Goal: Communication & Community: Ask a question

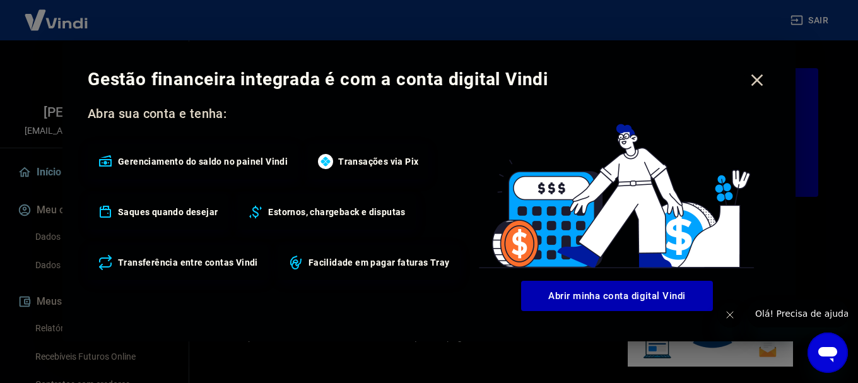
click at [755, 76] on icon "button" at bounding box center [757, 80] width 20 height 20
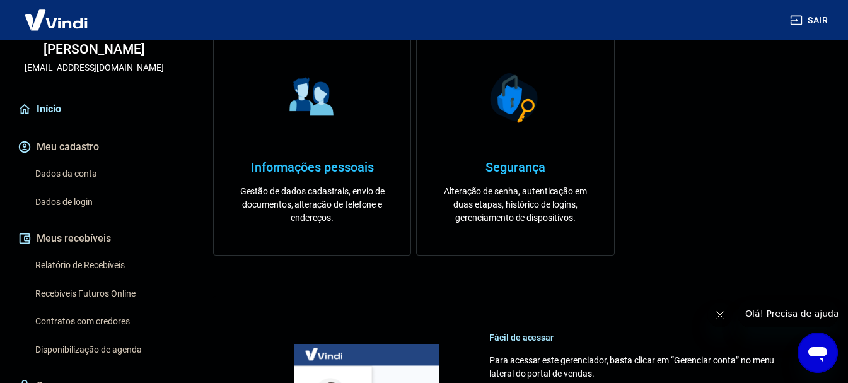
scroll to position [126, 0]
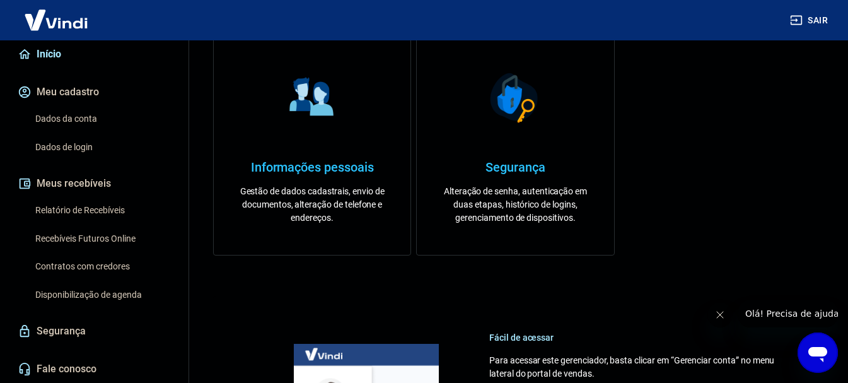
click at [108, 220] on link "Relatório de Recebíveis" at bounding box center [101, 210] width 143 height 26
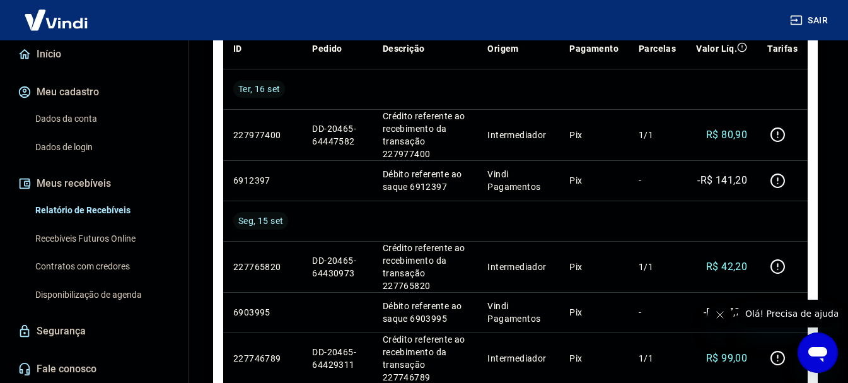
scroll to position [126, 0]
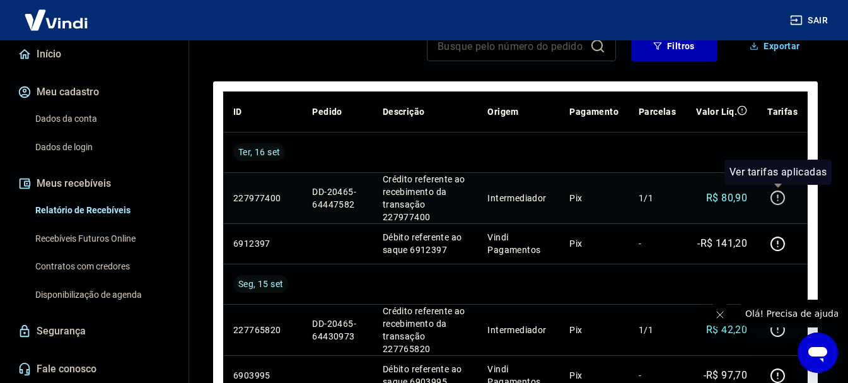
click at [780, 196] on icon "button" at bounding box center [778, 198] width 16 height 16
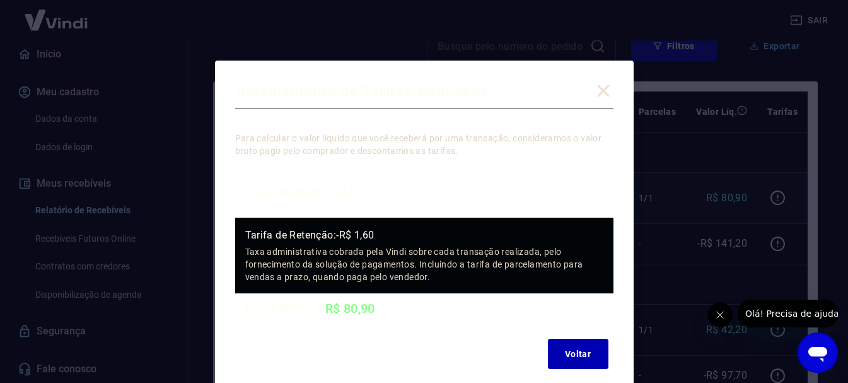
click at [603, 89] on icon at bounding box center [603, 91] width 20 height 20
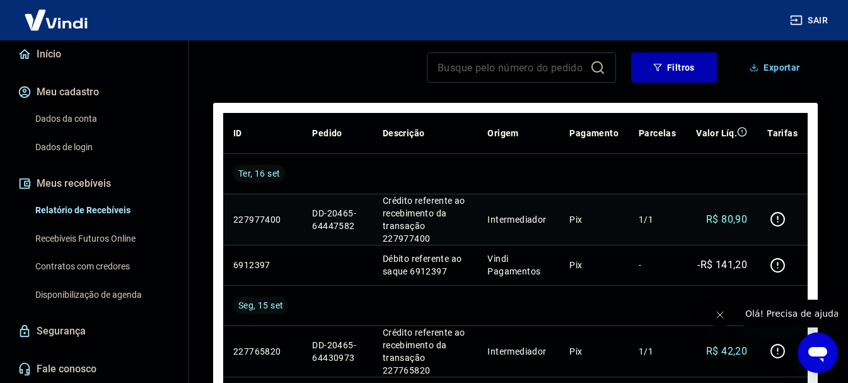
scroll to position [42, 0]
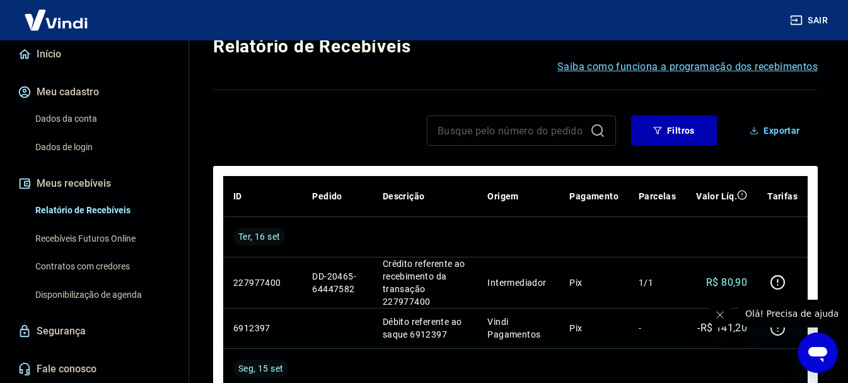
click at [101, 233] on link "Recebíveis Futuros Online" at bounding box center [101, 239] width 143 height 26
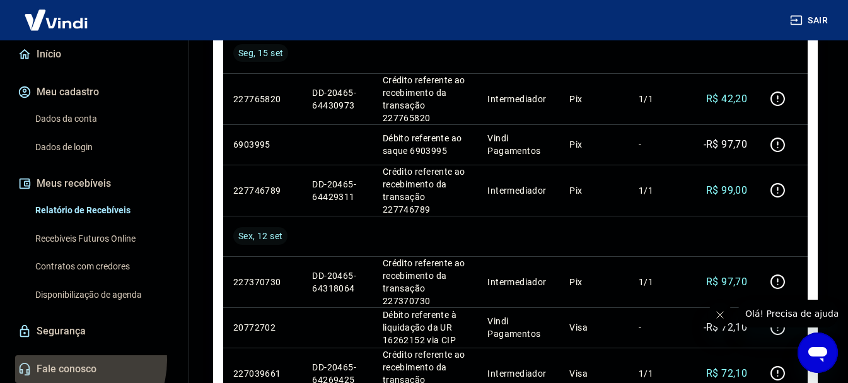
click at [69, 360] on link "Fale conosco" at bounding box center [94, 369] width 158 height 28
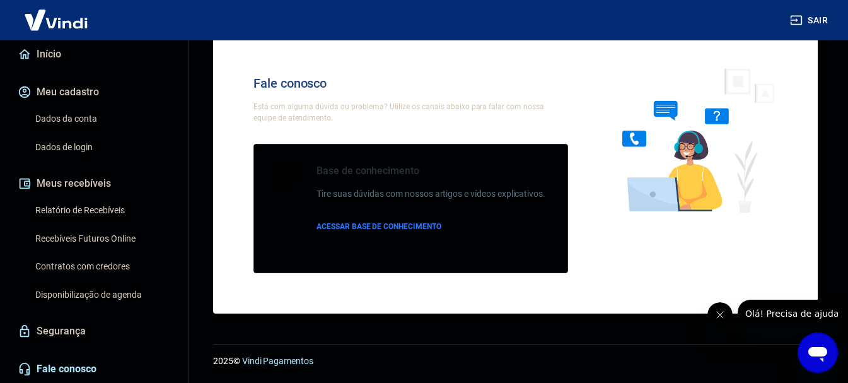
scroll to position [44, 0]
click at [801, 369] on div "2025 © Vindi Pagamentos" at bounding box center [515, 356] width 635 height 54
click at [820, 354] on icon "Abrir janela de mensagens" at bounding box center [817, 354] width 19 height 15
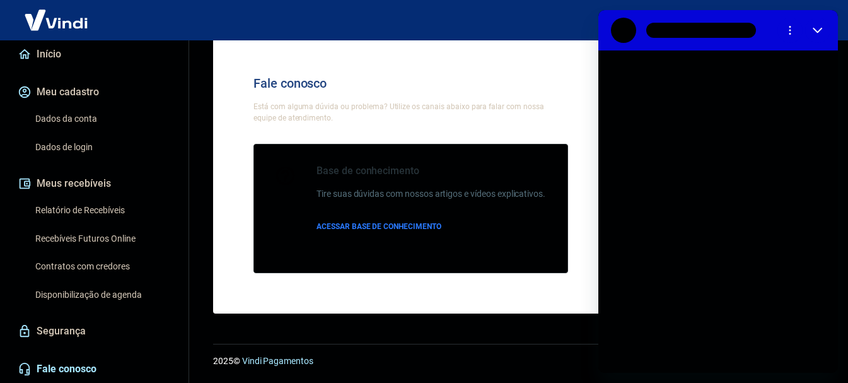
scroll to position [0, 0]
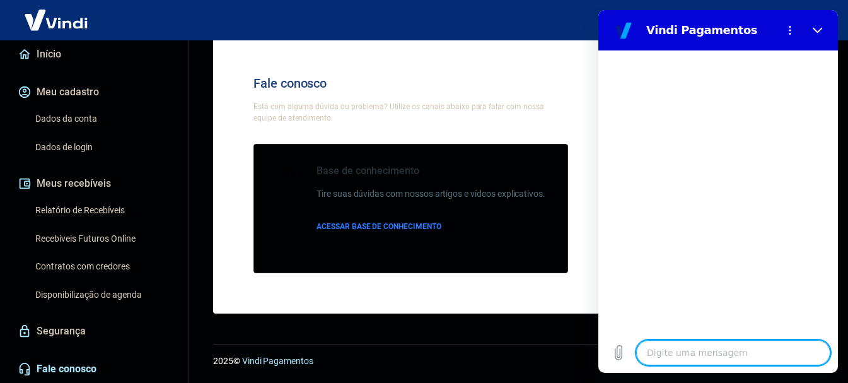
click at [694, 349] on textarea at bounding box center [733, 352] width 194 height 25
type textarea "B"
type textarea "x"
type textarea "Bo"
type textarea "x"
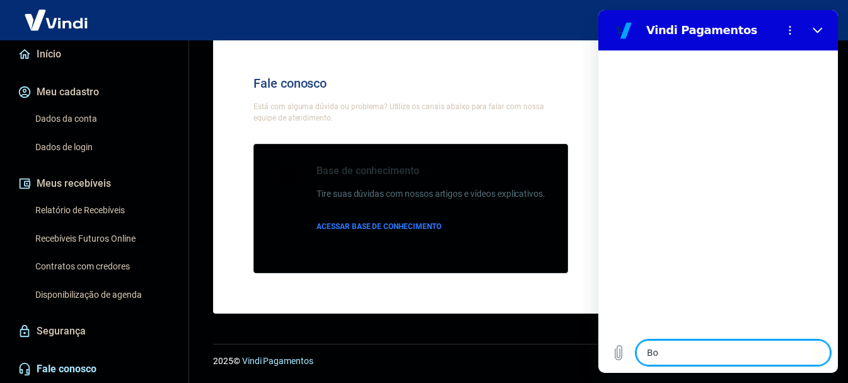
type textarea "Boa"
type textarea "x"
type textarea "Boa"
type textarea "x"
type textarea "Boa t"
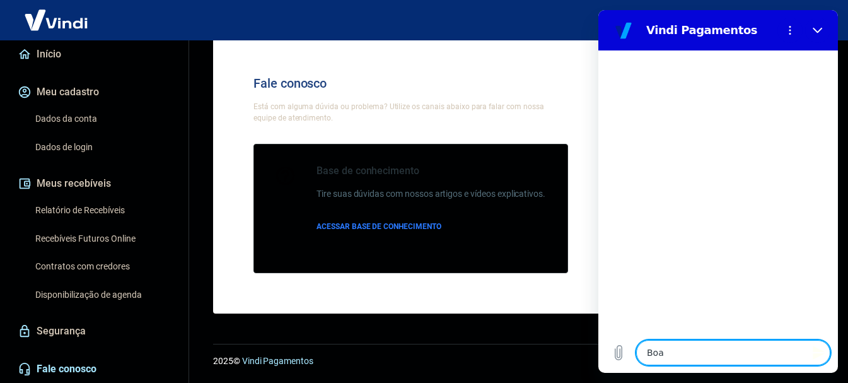
type textarea "x"
type textarea "Boa ta"
type textarea "x"
type textarea "Boa tar"
type textarea "x"
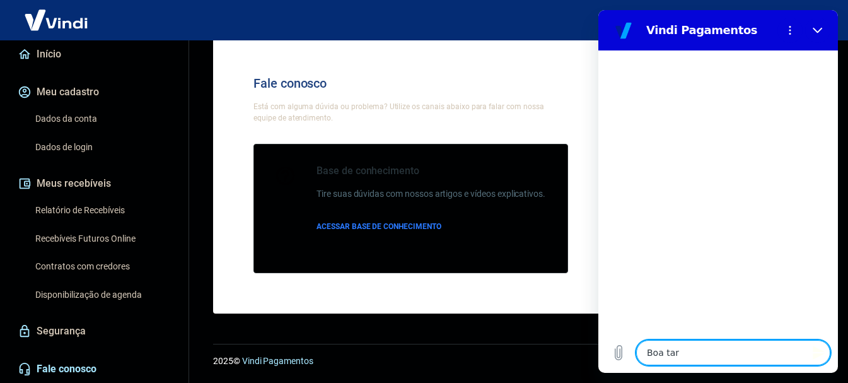
type textarea "Boa tard"
type textarea "x"
type textarea "Boa tarde"
type textarea "x"
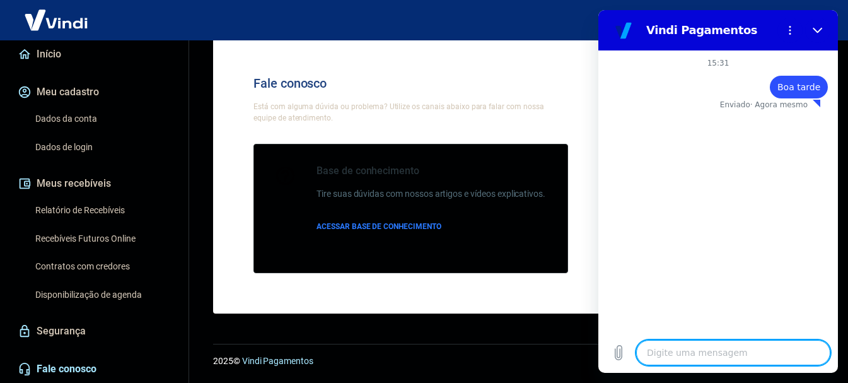
type textarea "A"
type textarea "x"
type textarea "Al"
type textarea "x"
type textarea "Alg"
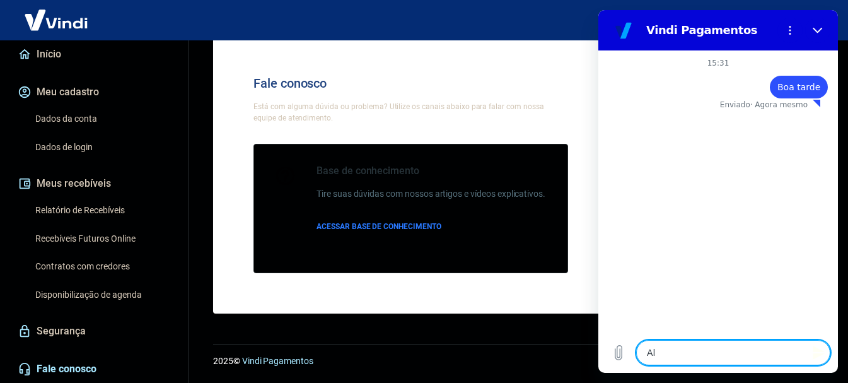
type textarea "x"
type textarea "Algu"
type textarea "x"
type textarea "Algun"
type textarea "x"
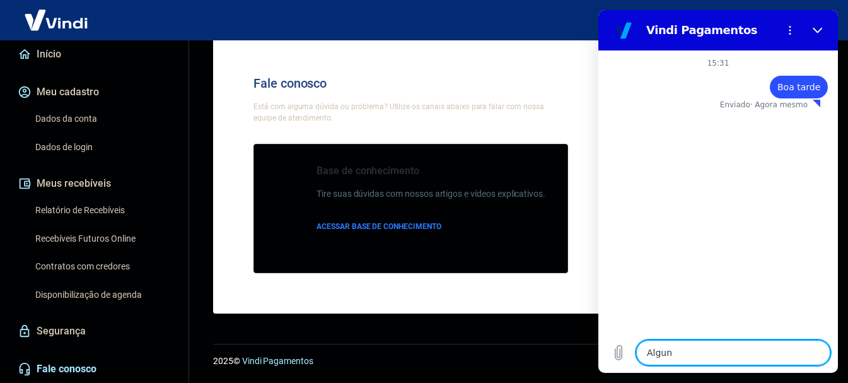
type textarea "Alguns"
type textarea "x"
type textarea "Alguns"
type textarea "x"
type textarea "Alguns c"
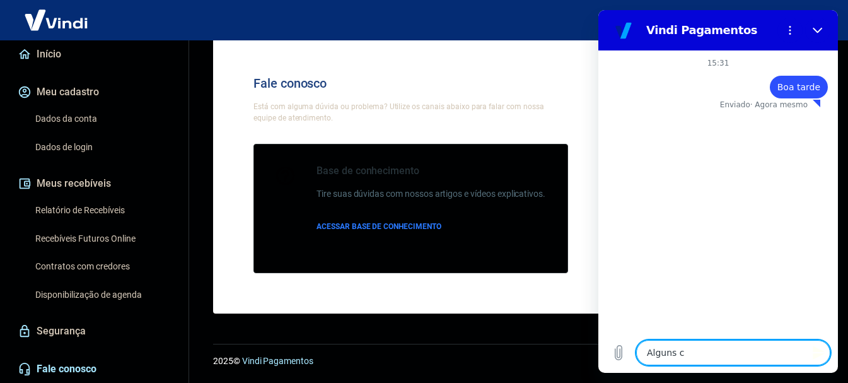
type textarea "x"
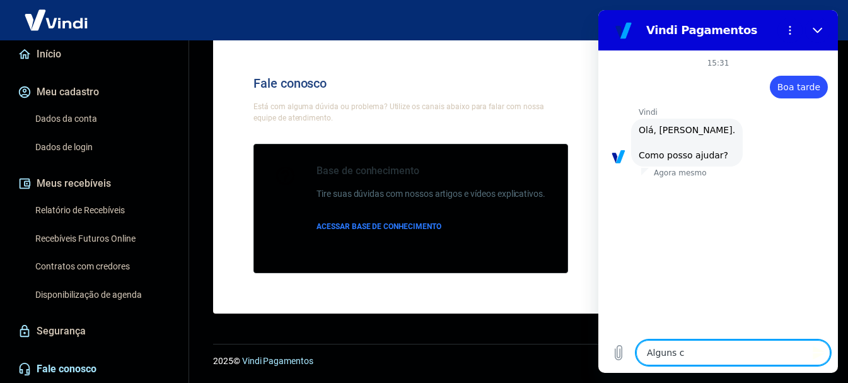
type textarea "Alguns"
type textarea "x"
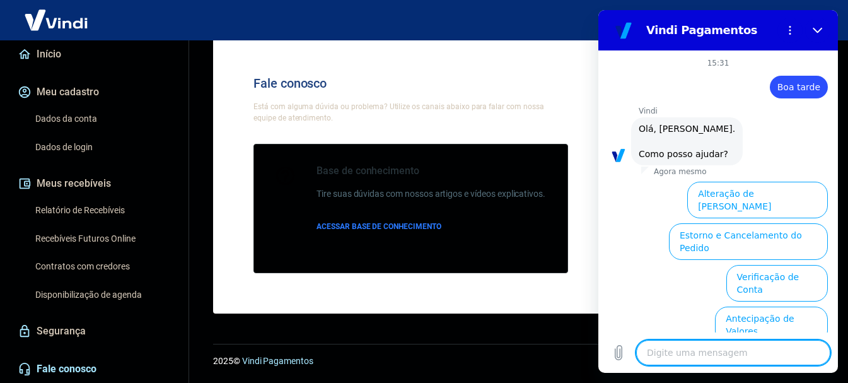
scroll to position [121, 0]
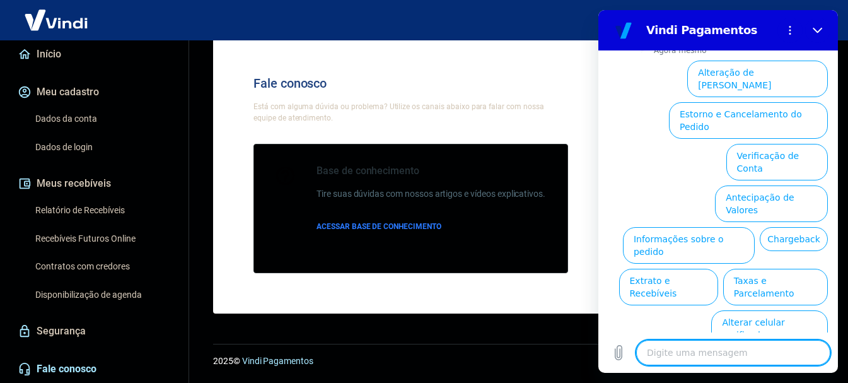
type textarea "A"
type textarea "x"
click at [706, 347] on textarea at bounding box center [733, 352] width 194 height 25
type textarea "G"
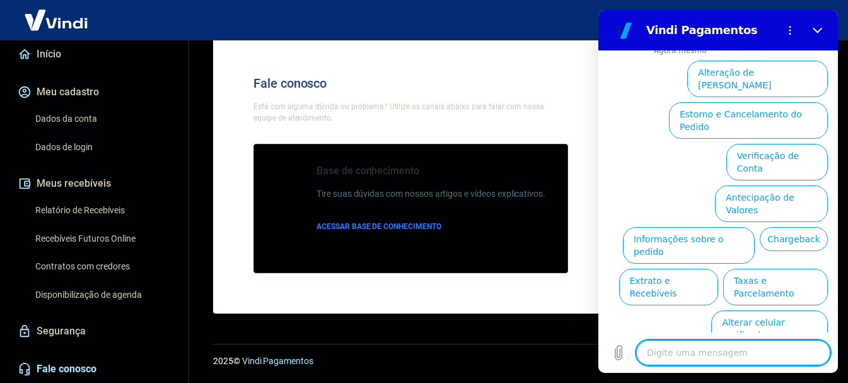
type textarea "x"
type textarea "Go"
type textarea "x"
type textarea "Gos"
type textarea "x"
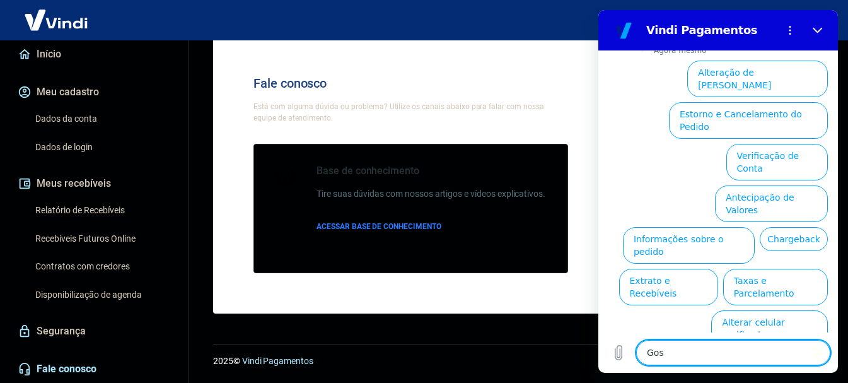
type textarea "Gost"
type textarea "x"
type textarea "Gosta"
type textarea "x"
type textarea "Gostar"
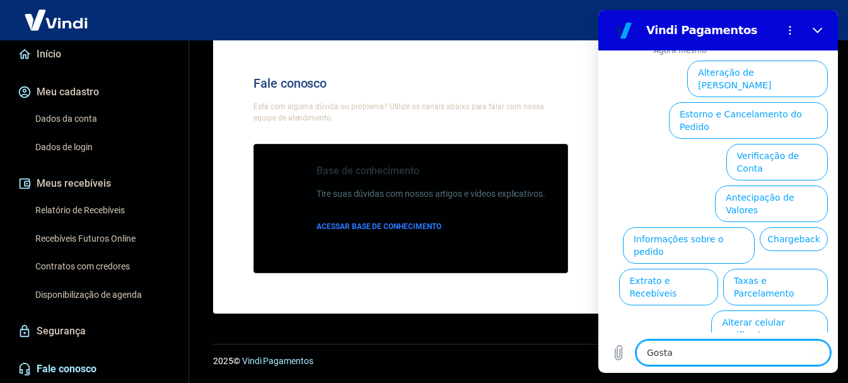
type textarea "x"
type textarea "Gostari"
type textarea "x"
type textarea "Gostaria"
type textarea "x"
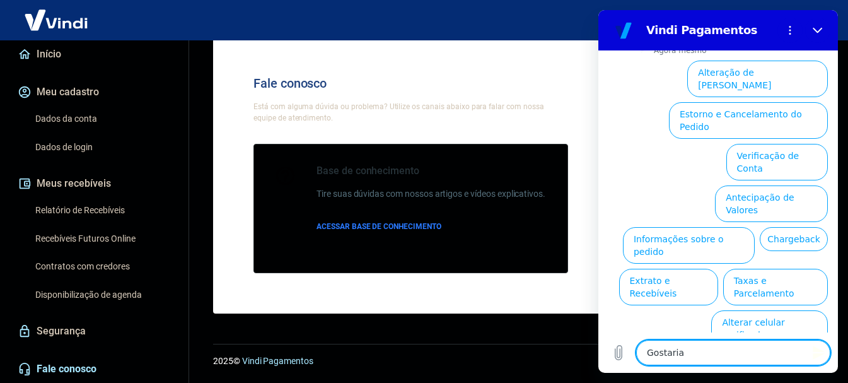
type textarea "Gostaria"
type textarea "x"
type textarea "Gostaria d"
type textarea "x"
type textarea "Gostaria de"
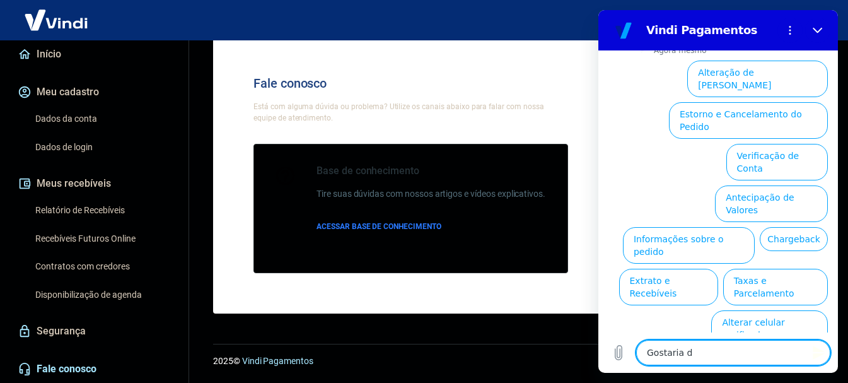
type textarea "x"
type textarea "Gostaria de"
type textarea "x"
type textarea "Gostaria de f"
type textarea "x"
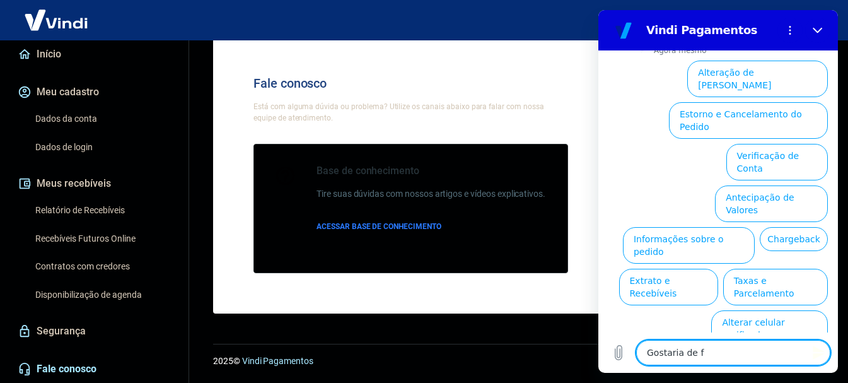
type textarea "Gostaria de fa"
type textarea "x"
type textarea "Gostaria de fal"
type textarea "x"
type textarea "Gostaria de fala"
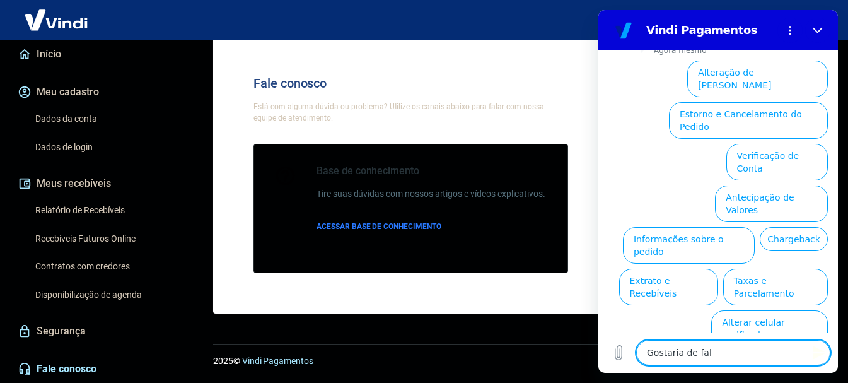
type textarea "x"
type textarea "Gostaria de falar"
type textarea "x"
type textarea "Gostaria de falar"
type textarea "x"
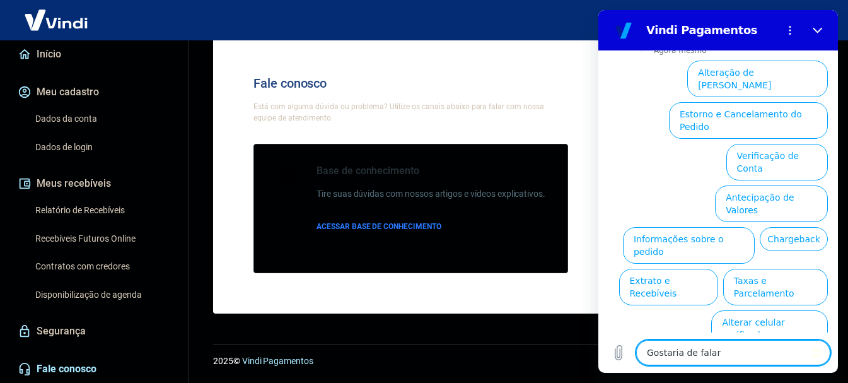
type textarea "Gostaria de falar c"
type textarea "x"
type textarea "Gostaria de falar co"
type textarea "x"
type textarea "Gostaria de falar com"
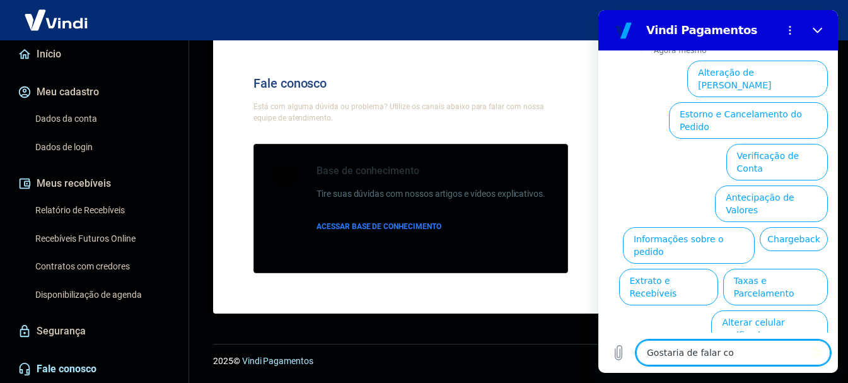
type textarea "x"
type textarea "Gostaria de falar com"
type textarea "x"
type textarea "Gostaria de falar com uy"
type textarea "x"
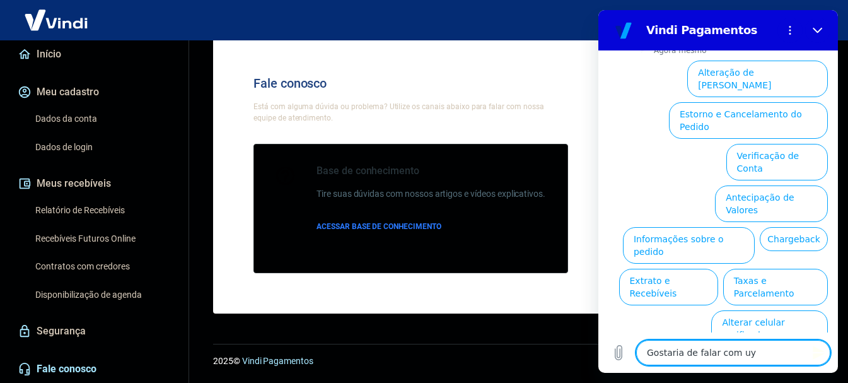
type textarea "Gostaria de falar com uym"
type textarea "x"
type textarea "Gostaria de falar com uy"
type textarea "x"
type textarea "Gostaria de falar com u"
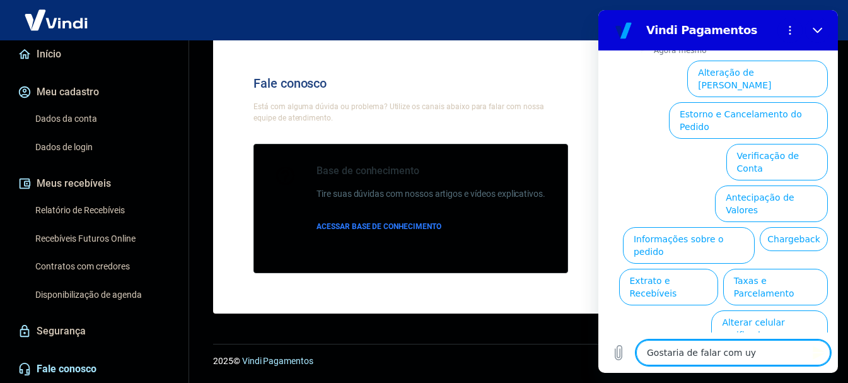
type textarea "x"
type textarea "Gostaria de falar com um"
type textarea "x"
type textarea "Gostaria de falar com um"
type textarea "x"
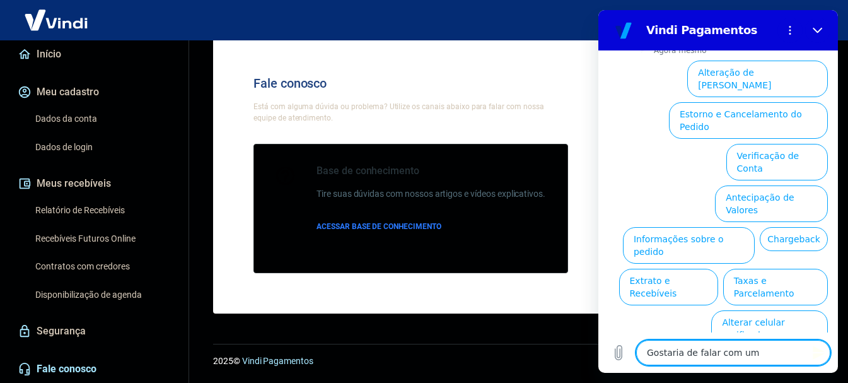
type textarea "Gostaria de falar com um a"
type textarea "x"
type textarea "Gostaria de falar com um at"
type textarea "x"
type textarea "Gostaria de falar com um ate"
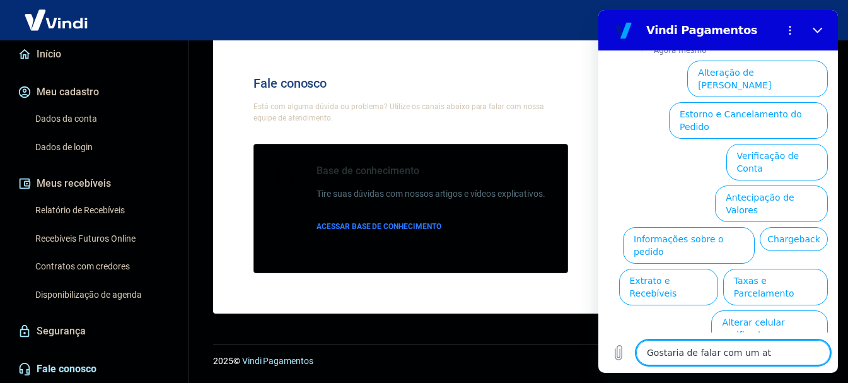
type textarea "x"
type textarea "Gostaria de falar com um [GEOGRAPHIC_DATA]"
type textarea "x"
type textarea "Gostaria de falar com um atend"
type textarea "x"
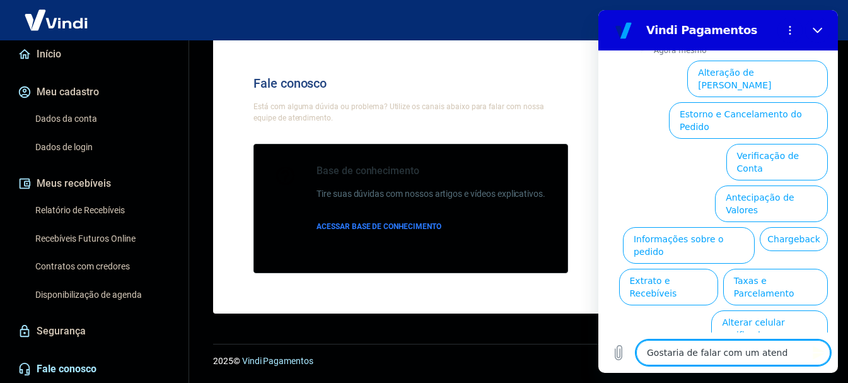
type textarea "Gostaria de falar com um atende"
type textarea "x"
type textarea "Gostaria de falar com um atenden"
type textarea "x"
type textarea "Gostaria de falar com um atendent"
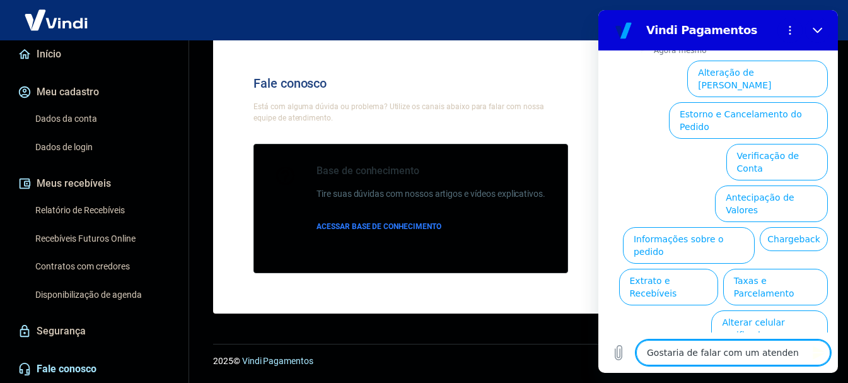
type textarea "x"
type textarea "Gostaria de falar com um atendente"
type textarea "x"
type textarea "Gostaria de falar com um atendente."
type textarea "x"
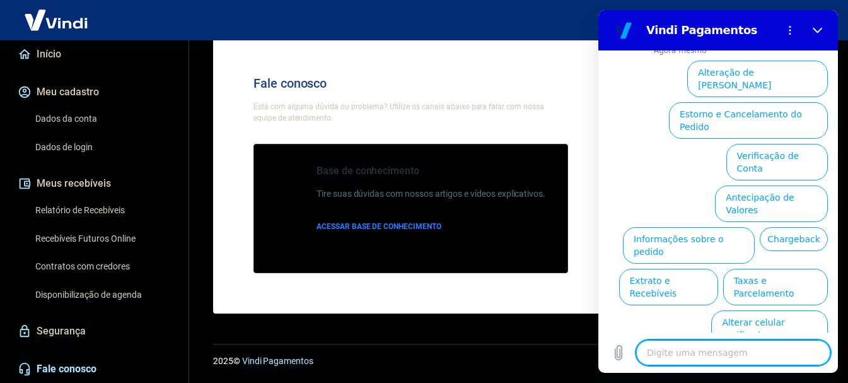
scroll to position [0, 0]
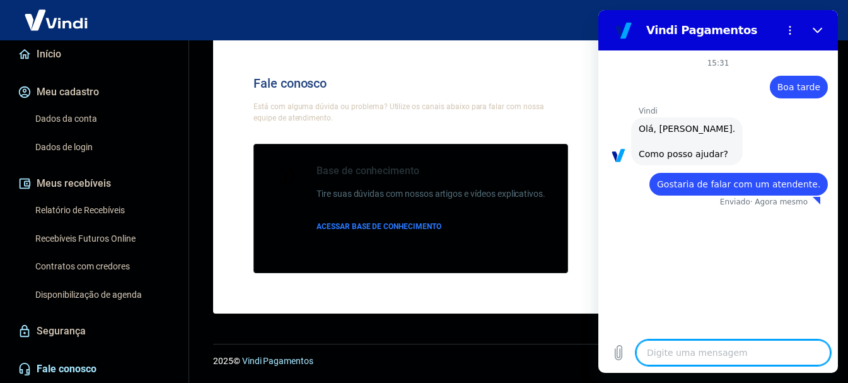
type textarea "x"
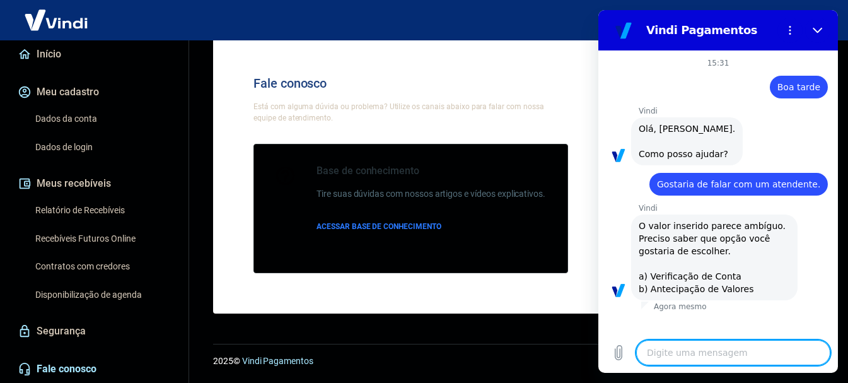
type textarea "A"
type textarea "x"
type textarea "G"
type textarea "x"
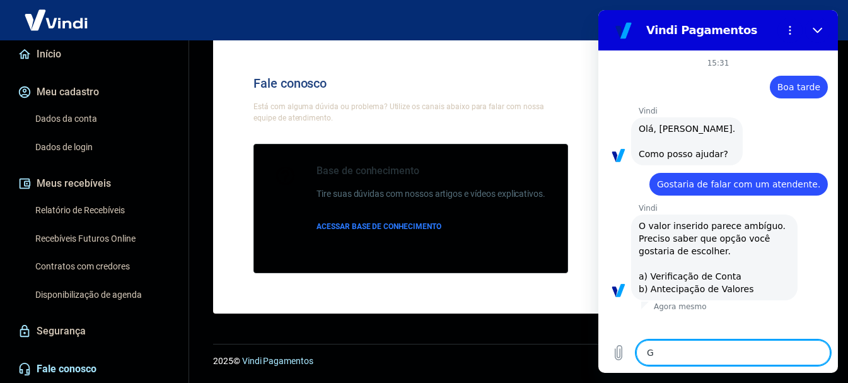
type textarea "Go"
type textarea "x"
type textarea "Gos"
type textarea "x"
type textarea "Gost"
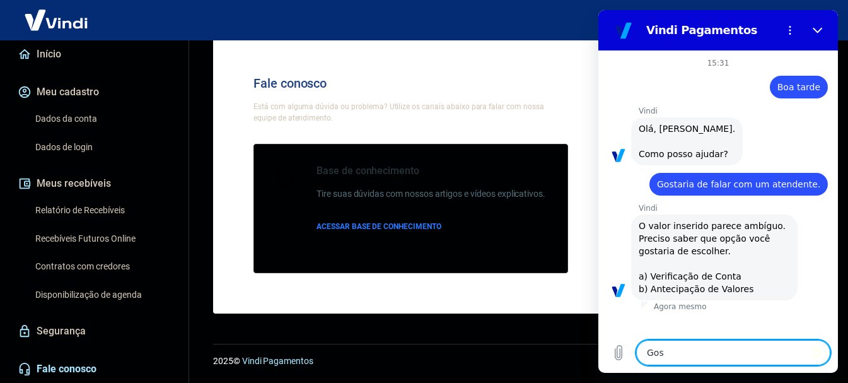
type textarea "x"
type textarea "Gosta"
type textarea "x"
type textarea "Gostar"
type textarea "x"
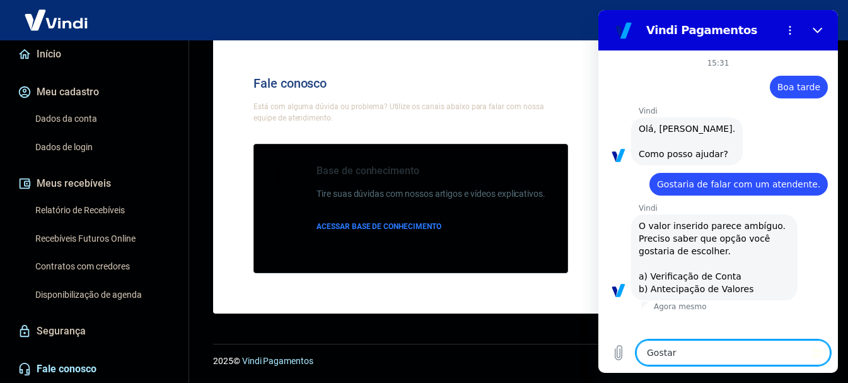
type textarea "Gostari"
type textarea "x"
type textarea "Gostaria"
type textarea "x"
type textarea "Gostaria"
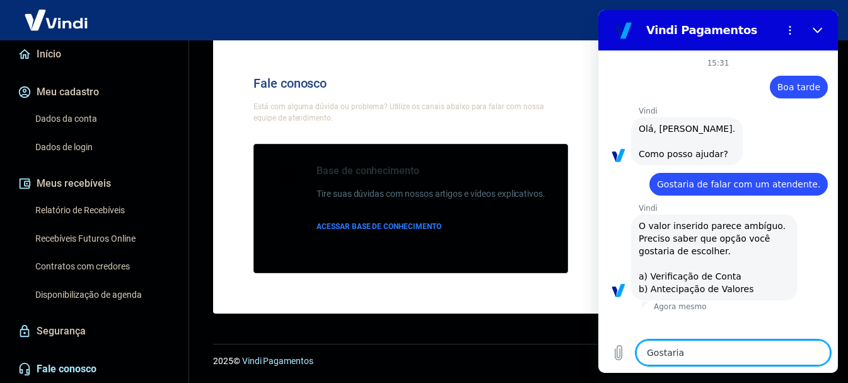
type textarea "x"
type textarea "Gostaria d"
type textarea "x"
type textarea "Gostaria de"
type textarea "x"
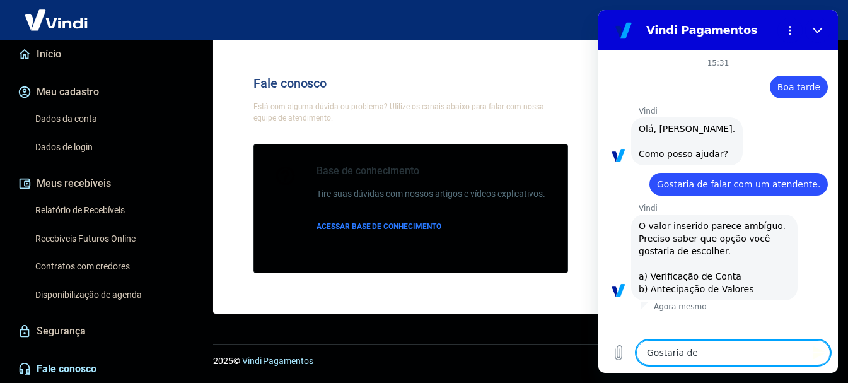
type textarea "Gostaria de"
type textarea "x"
type textarea "Gostaria de f"
type textarea "x"
type textarea "Gostaria de fa"
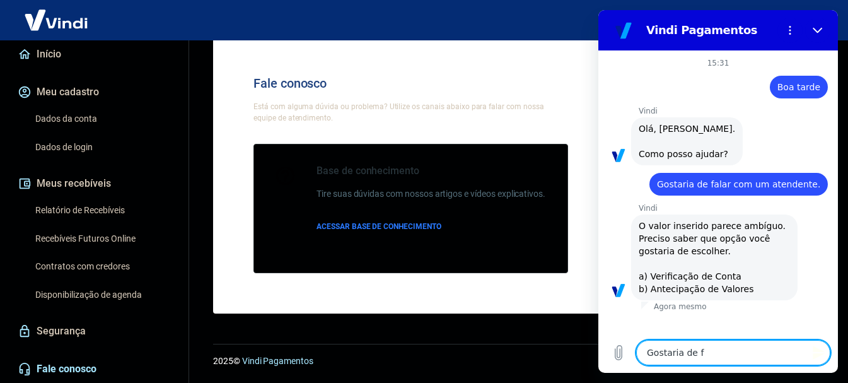
type textarea "x"
type textarea "Gostaria de fal"
type textarea "x"
type textarea "Gostaria de fala"
type textarea "x"
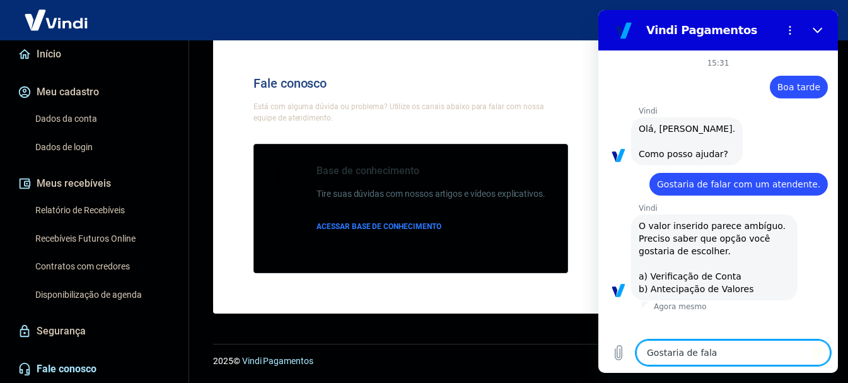
type textarea "Gostaria de falar"
type textarea "x"
type textarea "Gostaria de falarc"
type textarea "x"
type textarea "Gostaria de falarco"
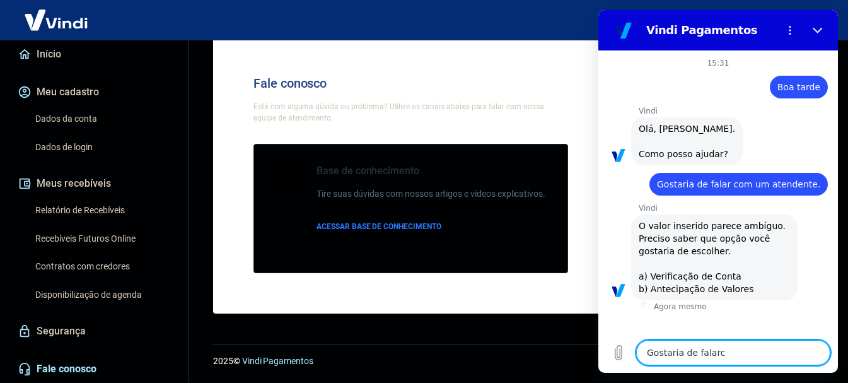
type textarea "x"
type textarea "Gostaria de falarcom"
type textarea "x"
type textarea "Gostaria de falarcom"
type textarea "x"
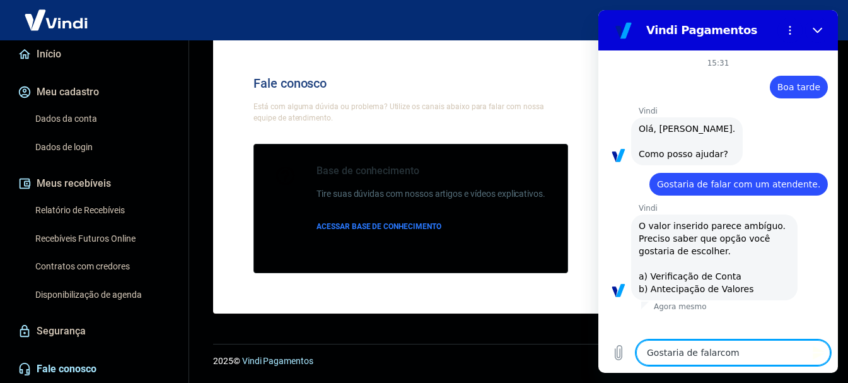
type textarea "Gostaria de falarcom u"
type textarea "x"
type textarea "Gostaria de falarcom um"
type textarea "x"
type textarea "Gostaria de falarcom uma"
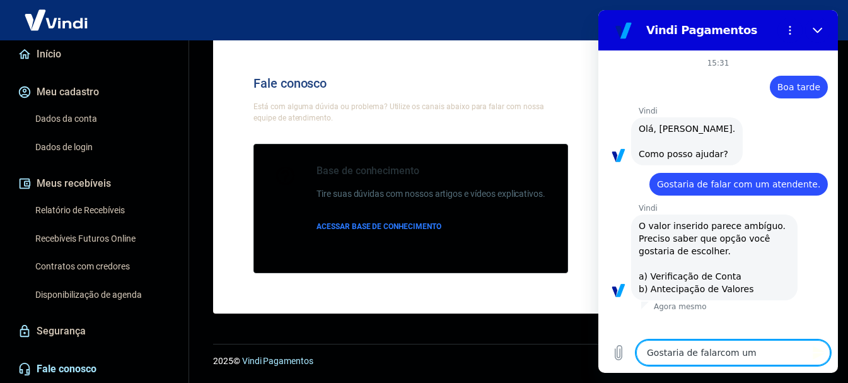
type textarea "x"
type textarea "Gostaria de falarcom uma"
type textarea "x"
type textarea "Gostaria de falarcom uma"
type textarea "x"
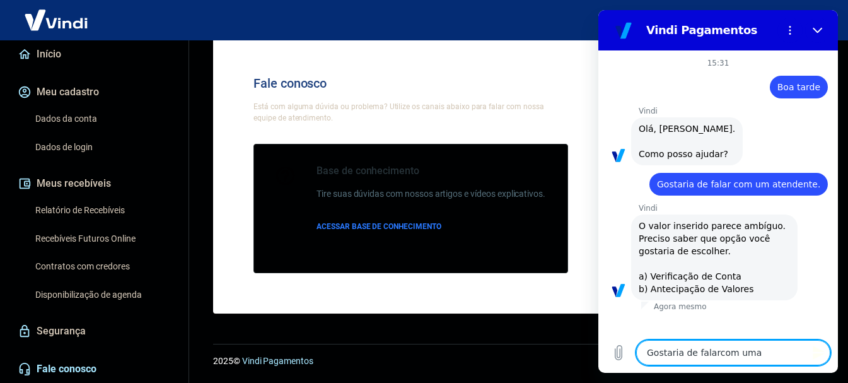
type textarea "Gostaria de falarcom um"
type textarea "x"
type textarea "Gostaria de falarcom u"
type textarea "x"
type textarea "Gostaria de falarcom"
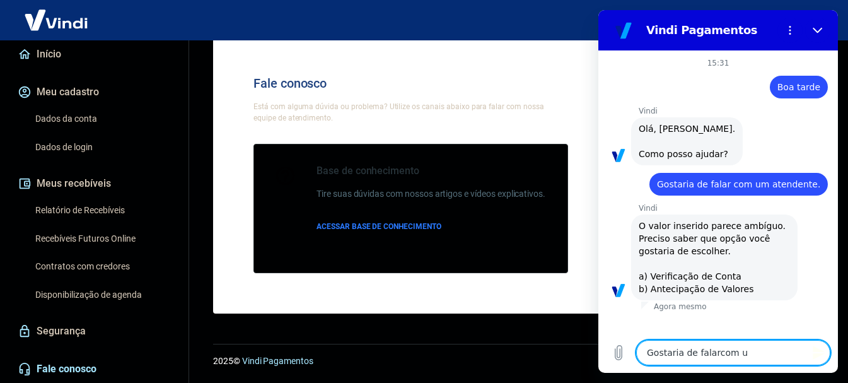
type textarea "x"
type textarea "Gostaria de falarcom"
type textarea "x"
type textarea "Gostaria de falarco"
type textarea "x"
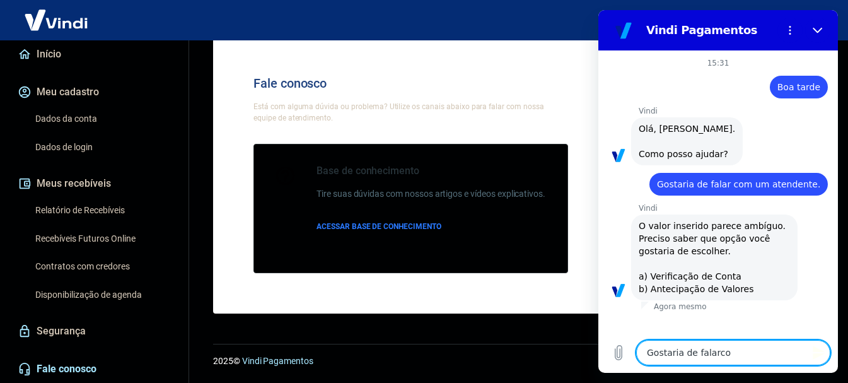
type textarea "Gostaria de falarc"
type textarea "x"
type textarea "Gostaria de falar"
type textarea "x"
type textarea "Gostaria de falarc"
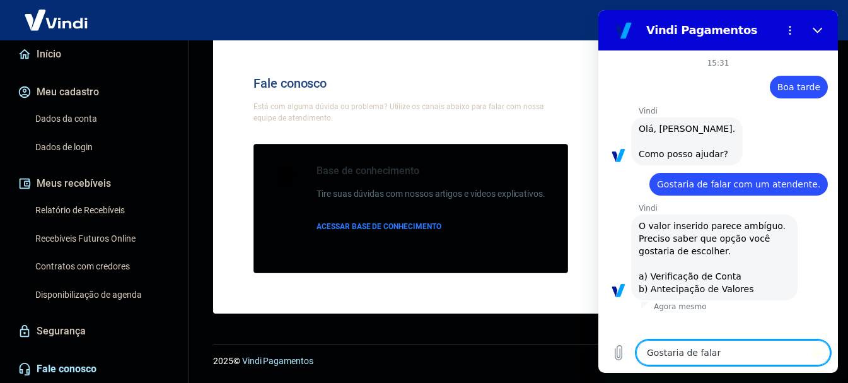
type textarea "x"
type textarea "Gostaria de falar"
type textarea "x"
type textarea "Gostaria de falar"
type textarea "x"
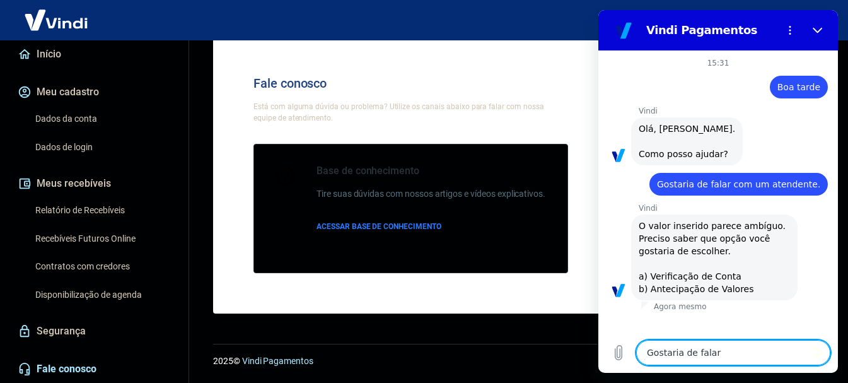
type textarea "Gostaria de falar c"
type textarea "x"
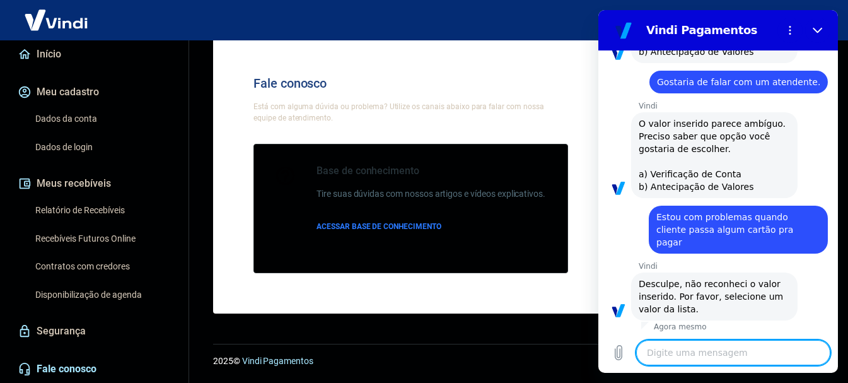
scroll to position [509, 0]
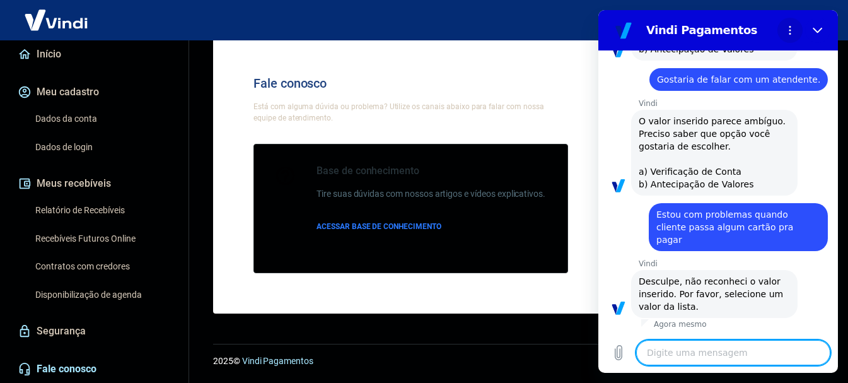
click at [788, 33] on icon "Menu de opções" at bounding box center [790, 30] width 10 height 10
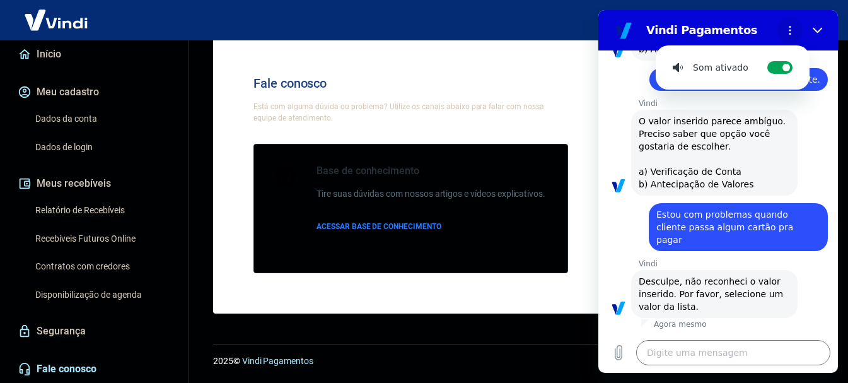
click at [788, 33] on icon "Menu de opções" at bounding box center [790, 30] width 10 height 10
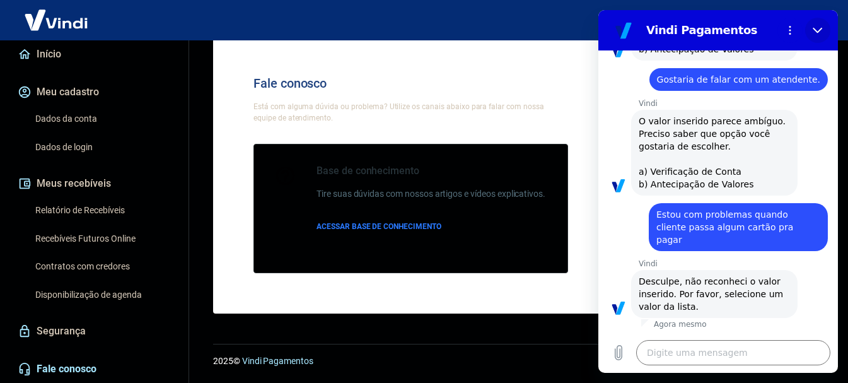
click at [813, 26] on icon "Fechar" at bounding box center [818, 30] width 10 height 10
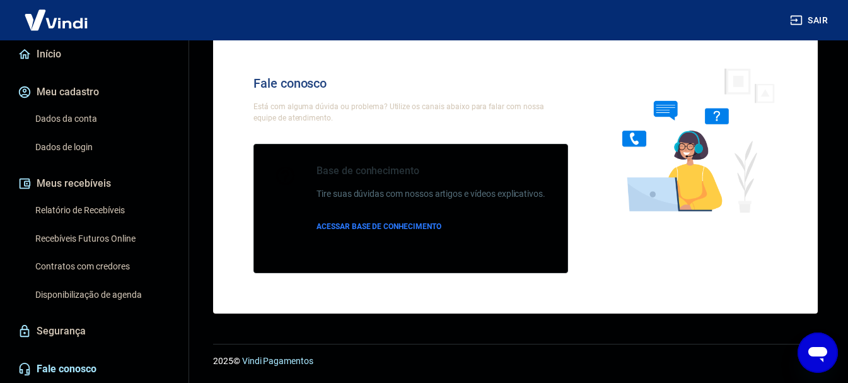
click at [814, 347] on icon "Abrir janela de mensagens" at bounding box center [817, 354] width 19 height 15
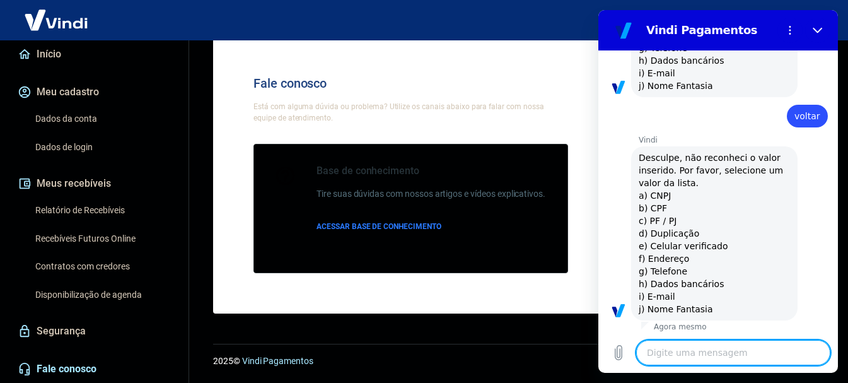
scroll to position [1028, 0]
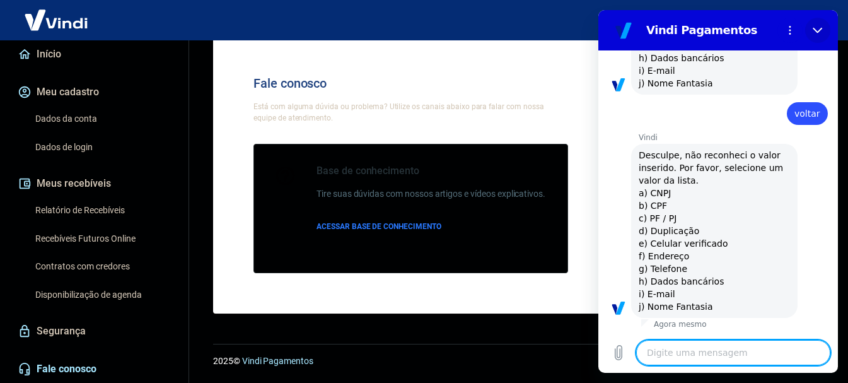
click at [813, 20] on button "Fechar" at bounding box center [817, 30] width 25 height 25
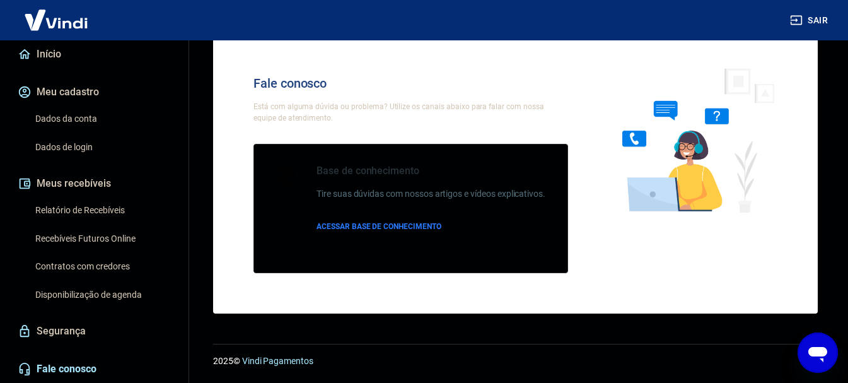
click at [46, 322] on link "Segurança" at bounding box center [94, 331] width 158 height 28
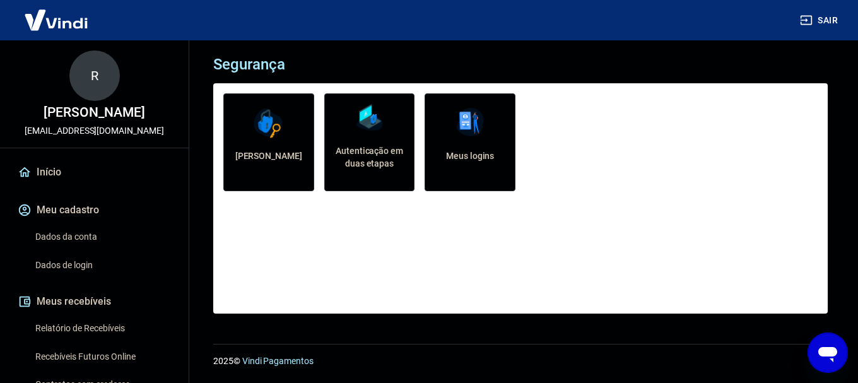
click at [73, 179] on link "Início" at bounding box center [94, 172] width 158 height 28
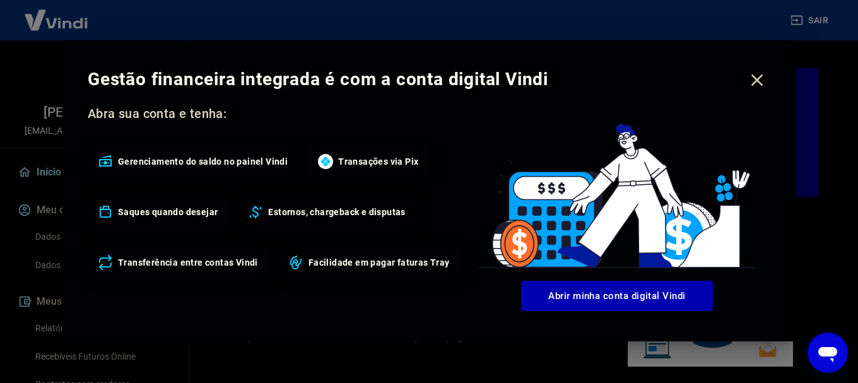
click at [756, 79] on icon "button" at bounding box center [757, 80] width 12 height 12
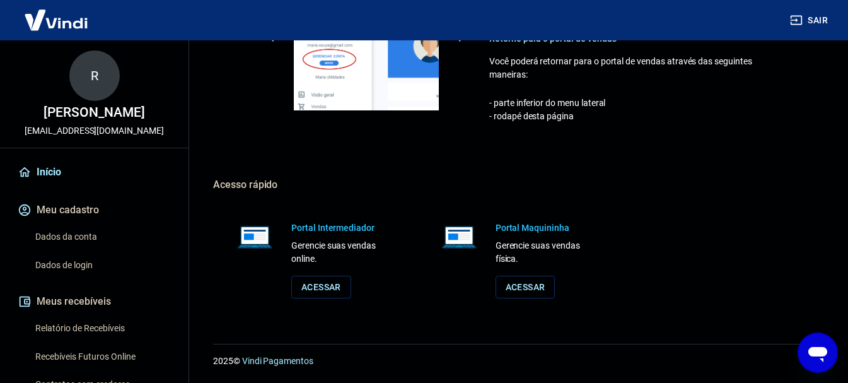
scroll to position [719, 0]
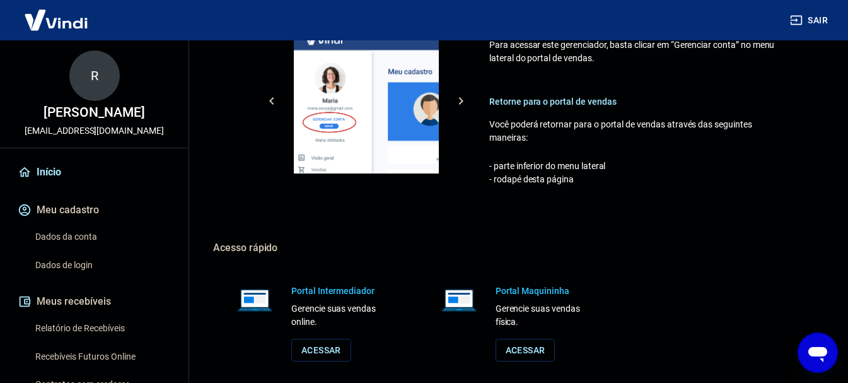
click at [57, 250] on link "Dados da conta" at bounding box center [101, 237] width 143 height 26
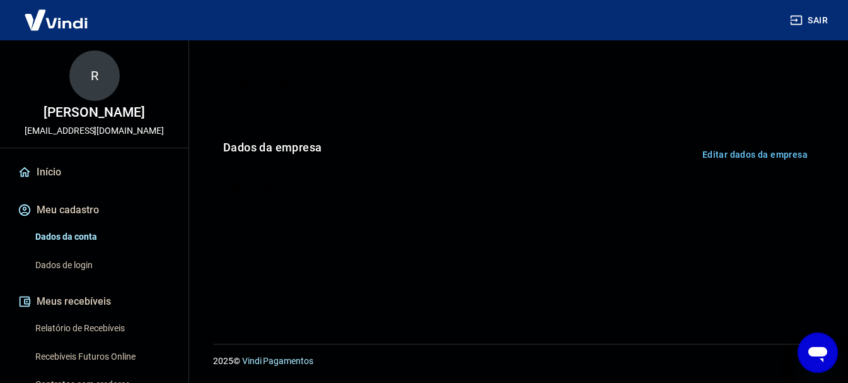
scroll to position [126, 0]
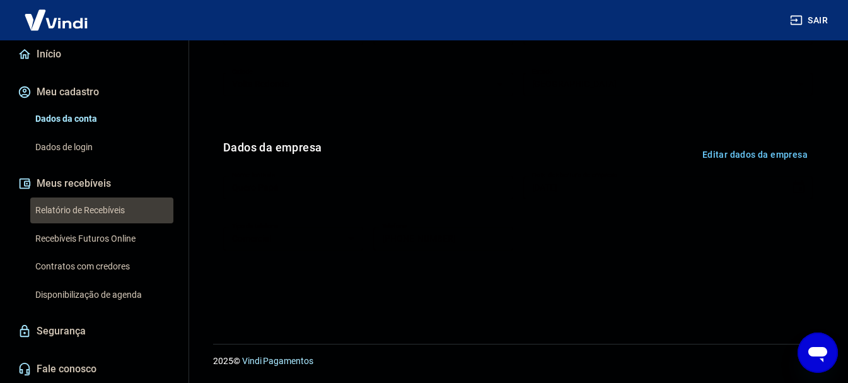
click at [105, 213] on link "Relatório de Recebíveis" at bounding box center [101, 210] width 143 height 26
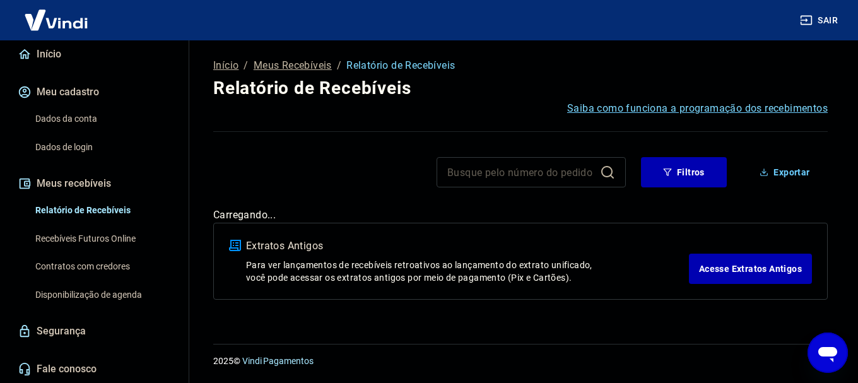
click at [85, 153] on link "Dados de login" at bounding box center [101, 147] width 143 height 26
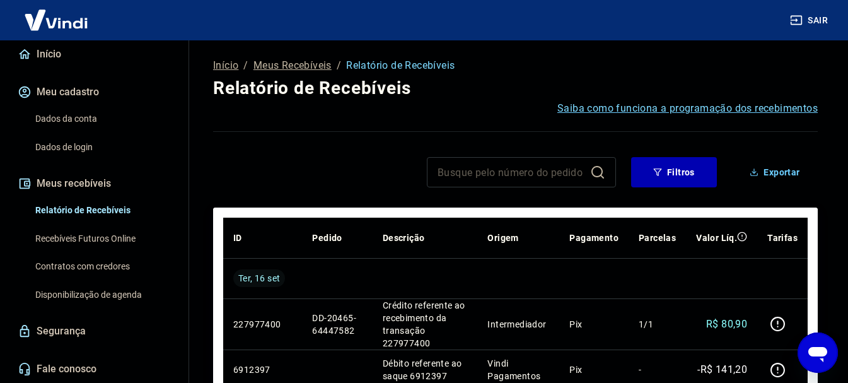
click at [306, 69] on p "Meus Recebíveis" at bounding box center [292, 65] width 78 height 15
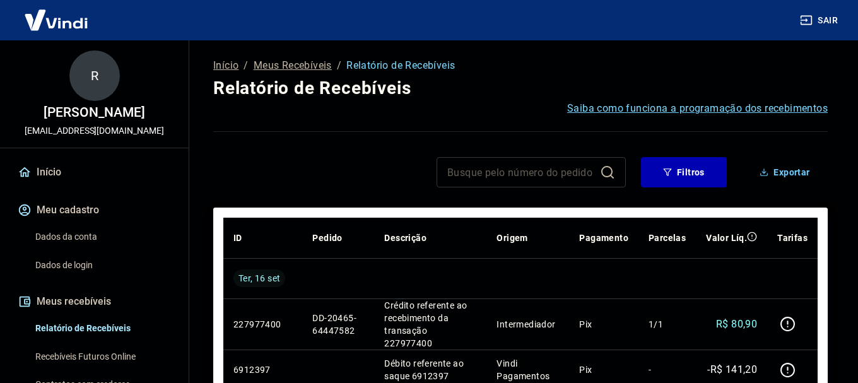
click at [40, 185] on link "Início" at bounding box center [94, 172] width 158 height 28
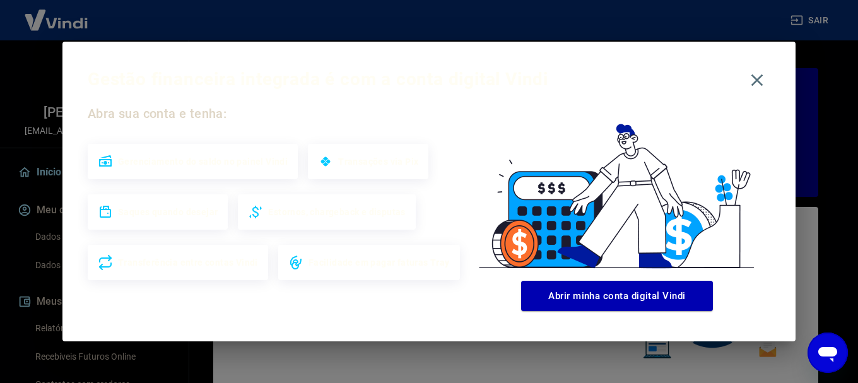
click at [748, 67] on div "Gestão financeira integrada é com a conta digital Vindi" at bounding box center [429, 80] width 682 height 26
click at [750, 70] on icon "button" at bounding box center [757, 80] width 20 height 20
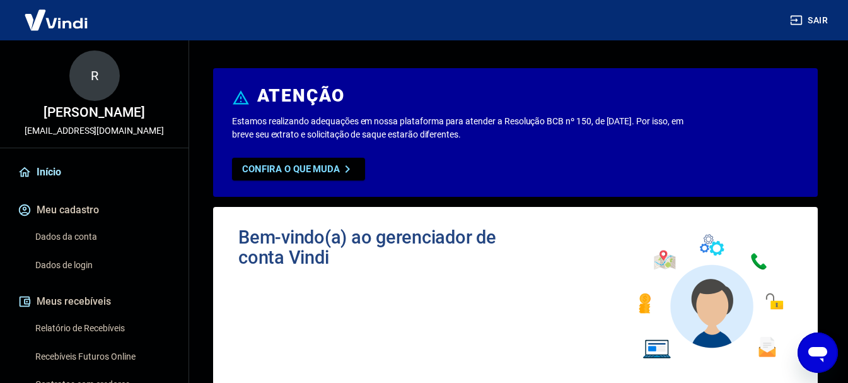
scroll to position [131, 0]
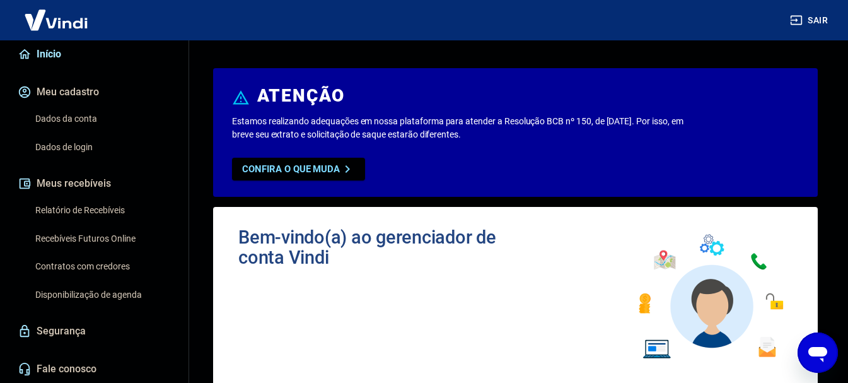
click at [819, 339] on div "Abrir janela de mensagens" at bounding box center [818, 353] width 38 height 38
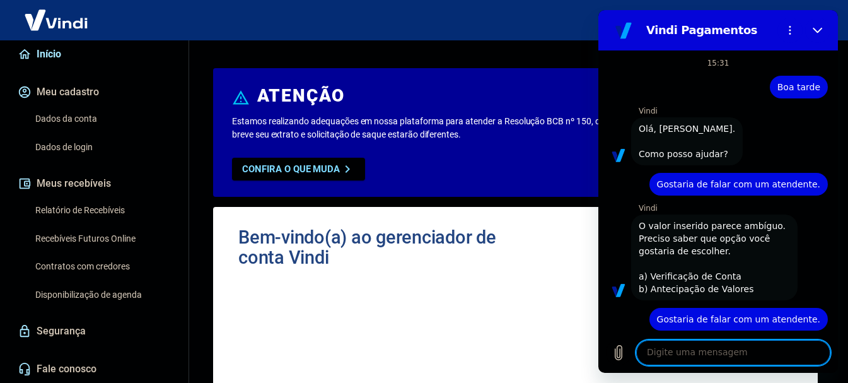
scroll to position [189, 0]
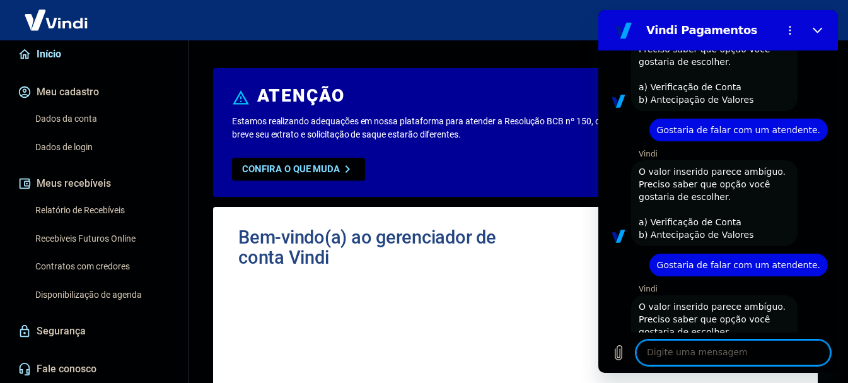
type textarea "f"
type textarea "x"
type textarea "fa"
type textarea "x"
type textarea "fal"
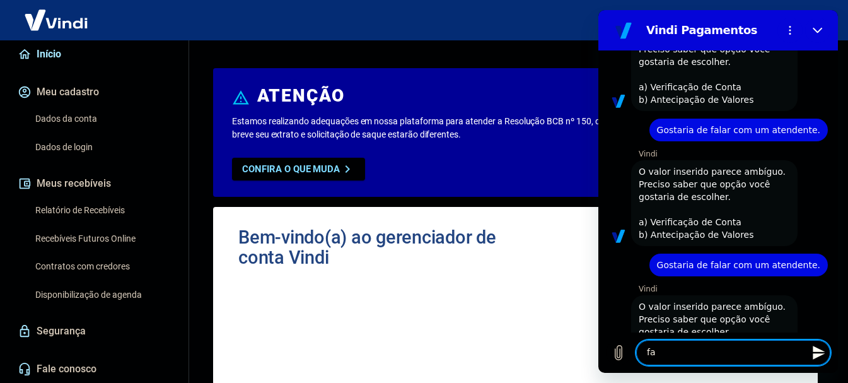
type textarea "x"
type textarea "fala"
type textarea "x"
type textarea "falar"
type textarea "x"
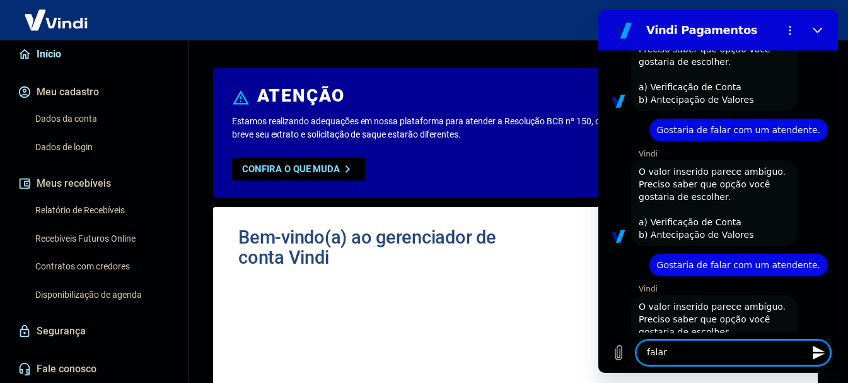
type textarea "falarc"
type textarea "x"
type textarea "falar"
type textarea "x"
type textarea "falar"
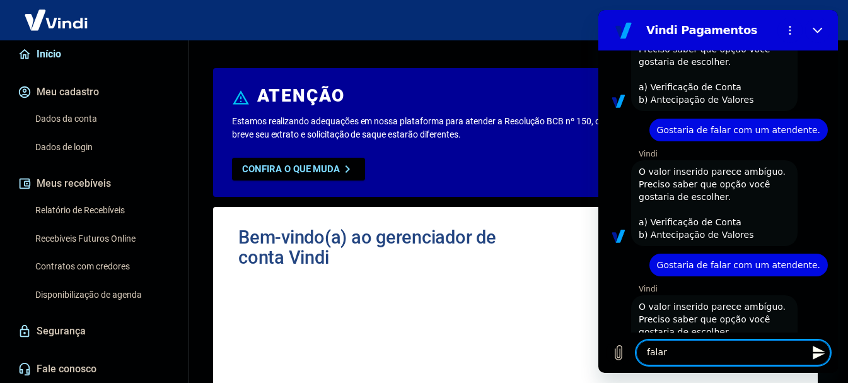
type textarea "x"
type textarea "falar c"
type textarea "x"
type textarea "falar co"
type textarea "x"
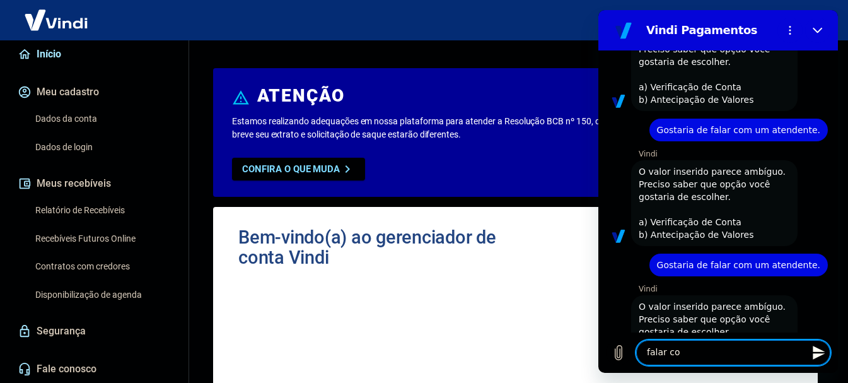
type textarea "falar com"
type textarea "x"
type textarea "falar com"
type textarea "x"
type textarea "falar com a"
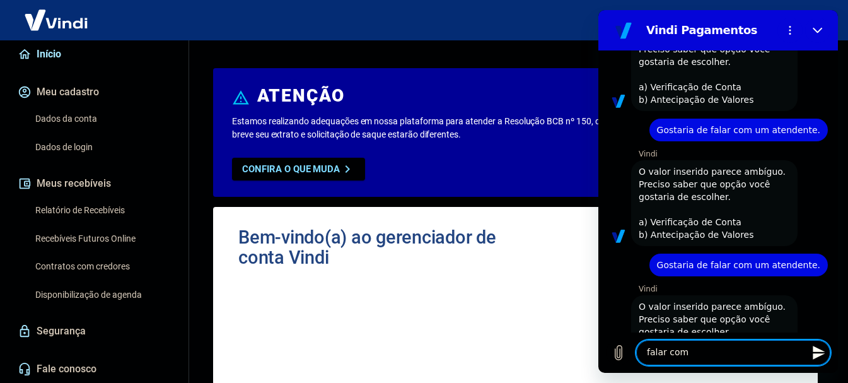
type textarea "x"
type textarea "falar com at"
type textarea "x"
type textarea "falar com ate"
type textarea "x"
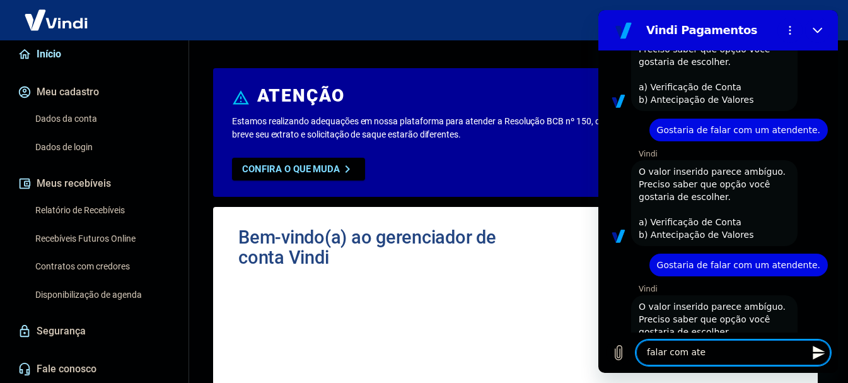
type textarea "falar com aten"
type textarea "x"
type textarea "falar com atend"
type textarea "x"
type textarea "falar com atende"
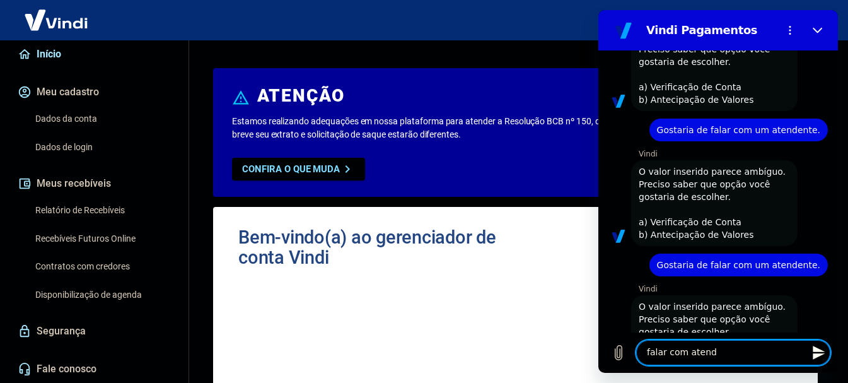
type textarea "x"
type textarea "falar com atenden"
type textarea "x"
type textarea "falar com atendent"
type textarea "x"
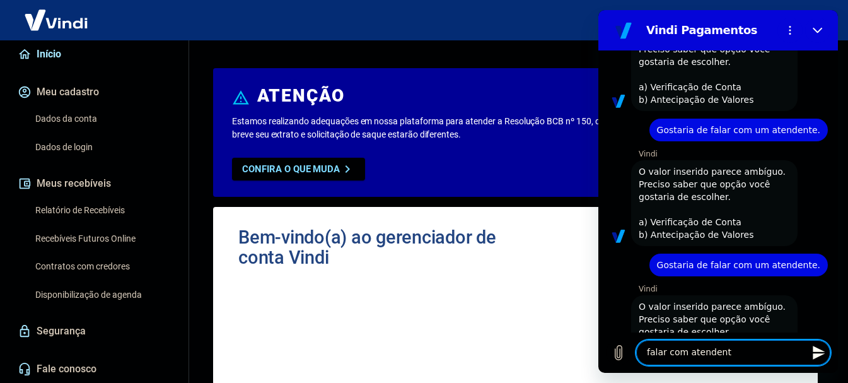
type textarea "falar com atendente"
type textarea "x"
type textarea "f"
type textarea "x"
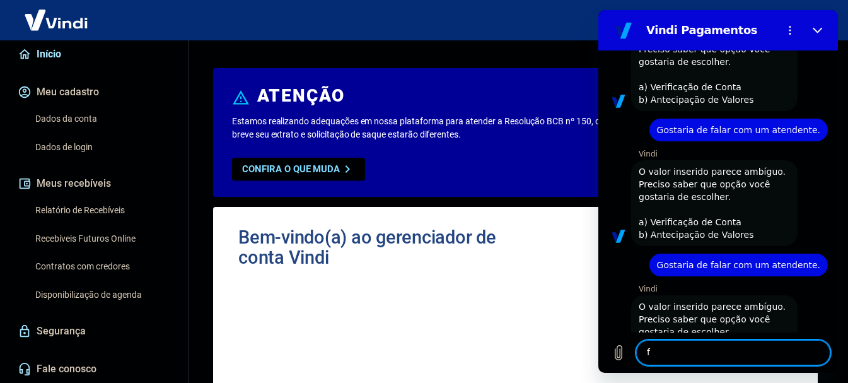
type textarea "fa"
type textarea "x"
type textarea "fal"
type textarea "x"
type textarea "fala"
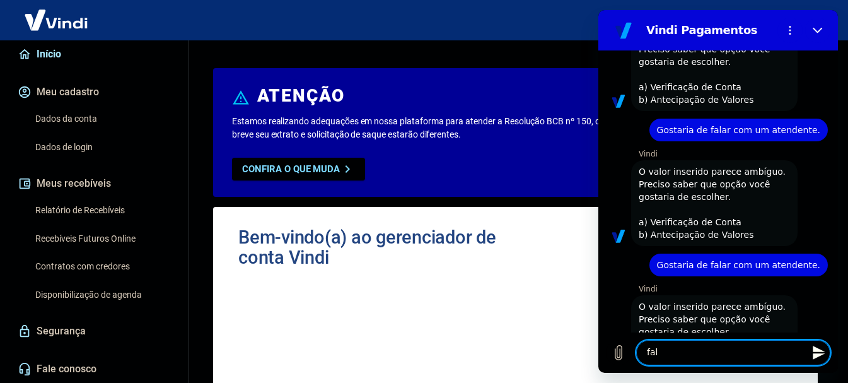
type textarea "x"
type textarea "falar"
type textarea "x"
type textarea "falar"
type textarea "x"
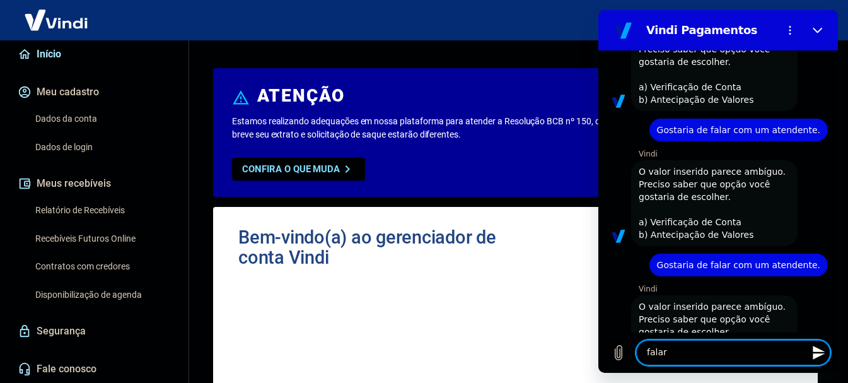
type textarea "falar c"
type textarea "x"
type textarea "falar co"
type textarea "x"
type textarea "falar com"
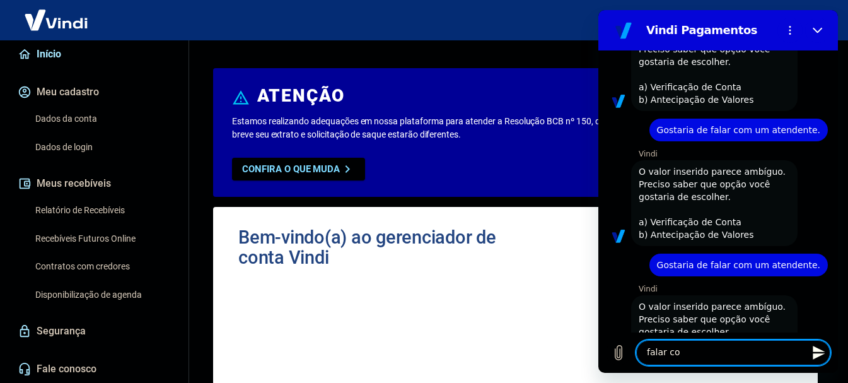
type textarea "x"
type textarea "falar com"
type textarea "x"
type textarea "falar com a"
type textarea "x"
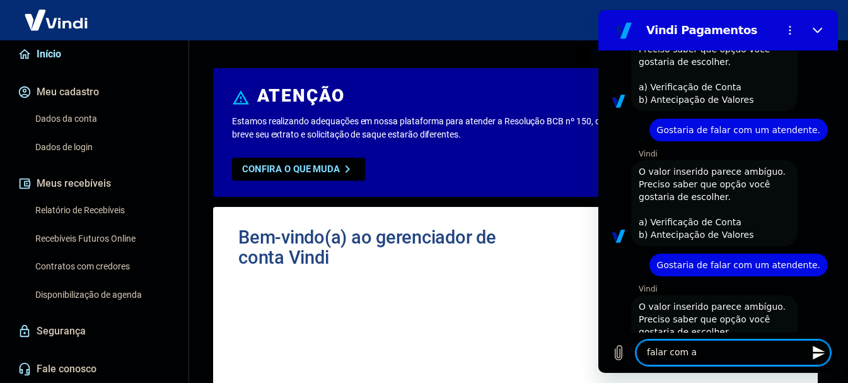
type textarea "falar com at"
type textarea "x"
type textarea "falar com ate"
type textarea "x"
type textarea "falar com aten"
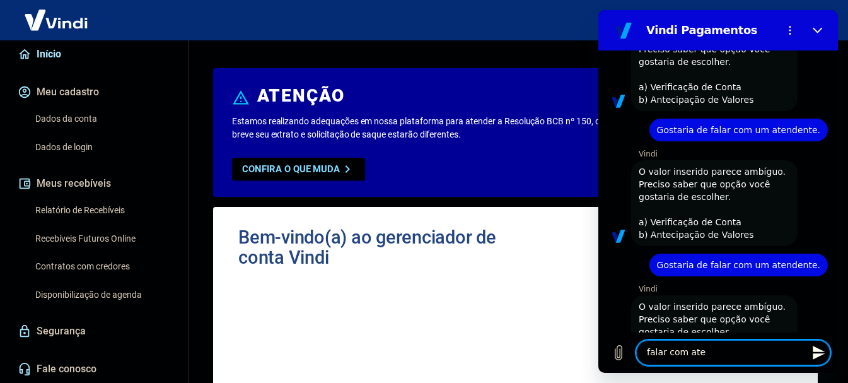
type textarea "x"
type textarea "falar com atend"
type textarea "x"
type textarea "falar com atende"
type textarea "x"
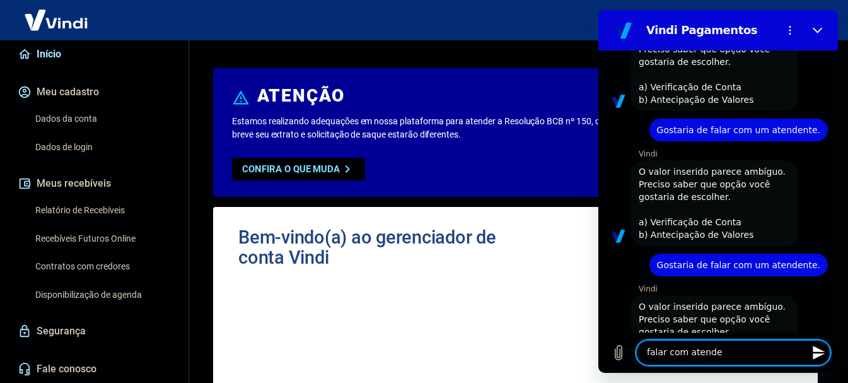
type textarea "falar com atenden"
type textarea "x"
type textarea "falar com atendent"
type textarea "x"
type textarea "falar com atendente"
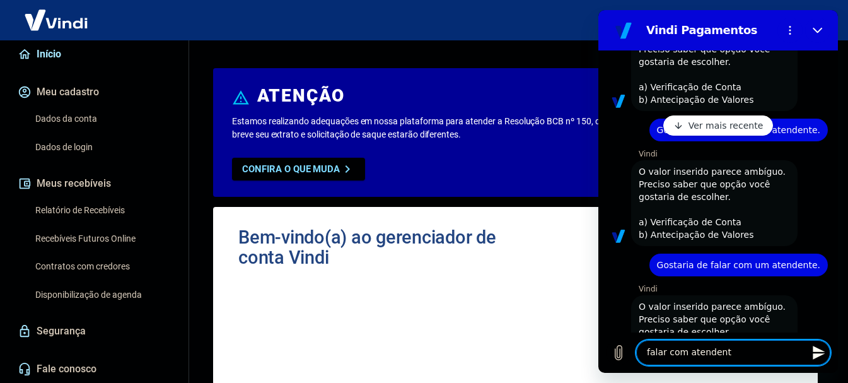
type textarea "x"
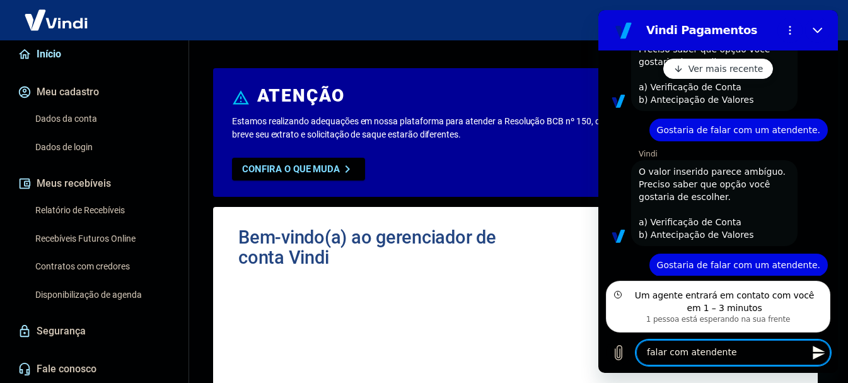
type textarea "falar com atendente"
click at [723, 62] on p "Ver mais recente" at bounding box center [726, 68] width 75 height 13
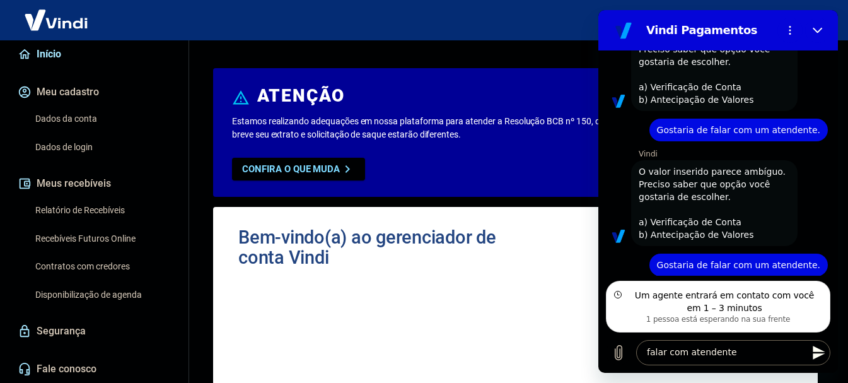
scroll to position [1159, 0]
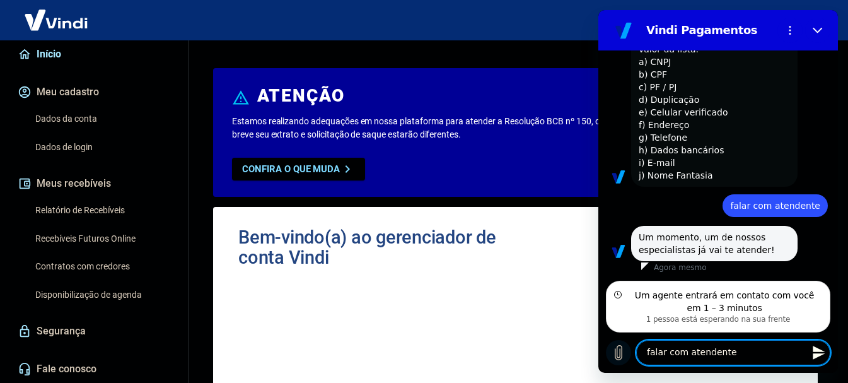
drag, startPoint x: 759, startPoint y: 346, endPoint x: 607, endPoint y: 357, distance: 152.3
click at [607, 357] on div "Digite uma mensagem falar com atendente x" at bounding box center [718, 352] width 240 height 40
type textarea "x"
click at [697, 361] on textarea at bounding box center [733, 352] width 194 height 25
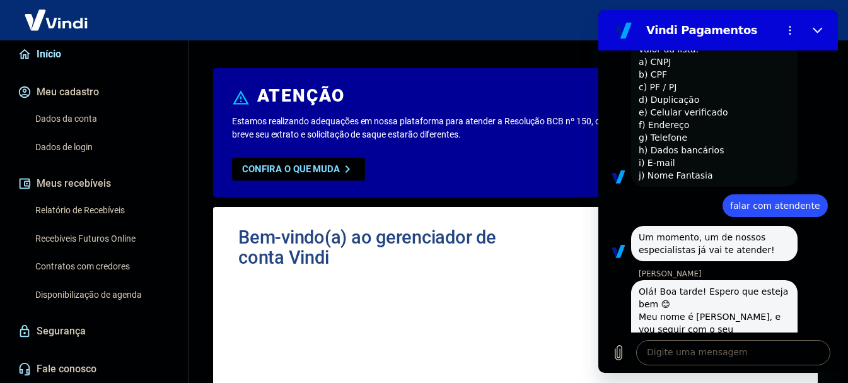
type textarea "x"
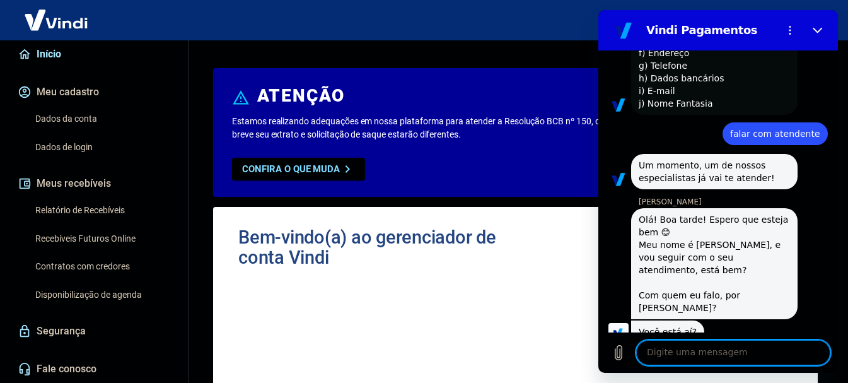
click at [731, 352] on textarea at bounding box center [733, 352] width 194 height 25
type textarea "O"
type textarea "x"
type textarea "Ol"
type textarea "x"
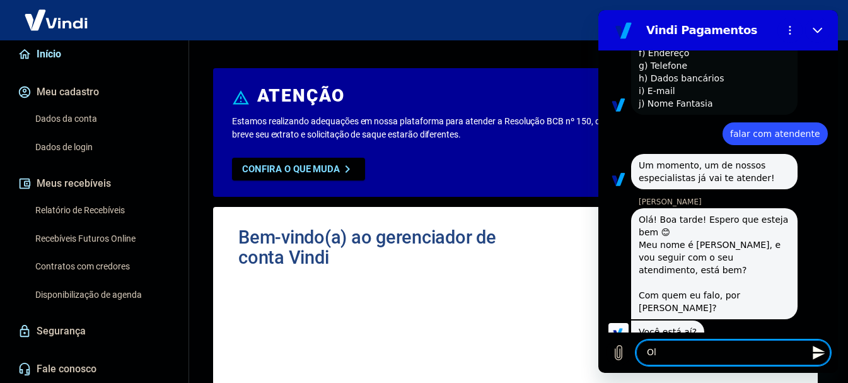
type textarea "Olá"
type textarea "x"
type textarea "Olá,"
type textarea "x"
type textarea "Olá,"
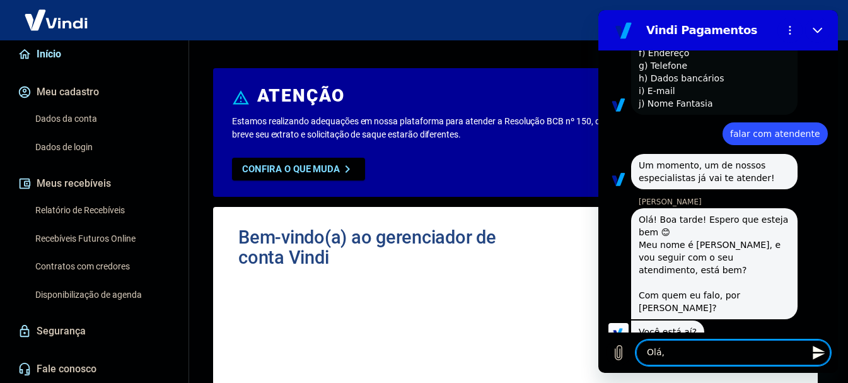
type textarea "x"
type textarea "Olá, t"
type textarea "x"
type textarea "Olá, tu"
type textarea "x"
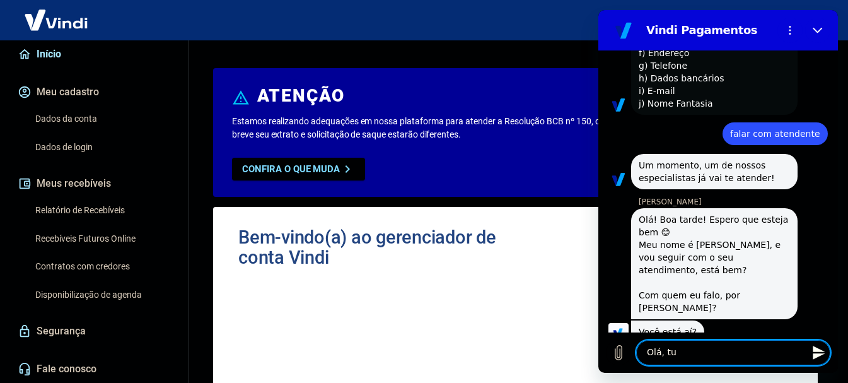
type textarea "Olá, tud"
type textarea "x"
type textarea "Olá, tudo"
type textarea "x"
type textarea "Olá, tudo"
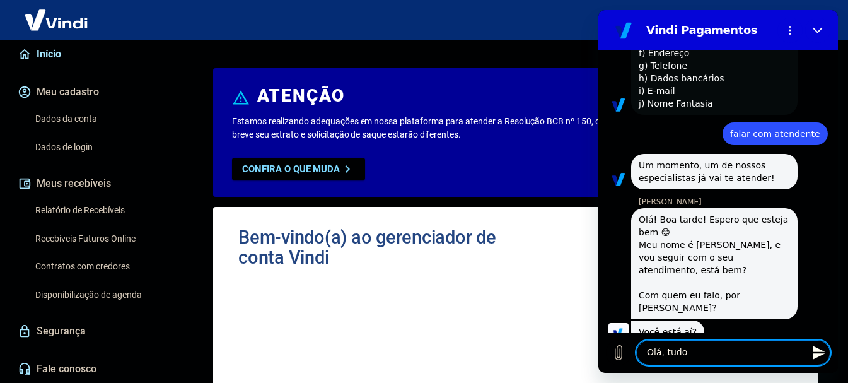
type textarea "x"
type textarea "Olá, tudo b"
type textarea "x"
type textarea "Olá, tudo be"
type textarea "x"
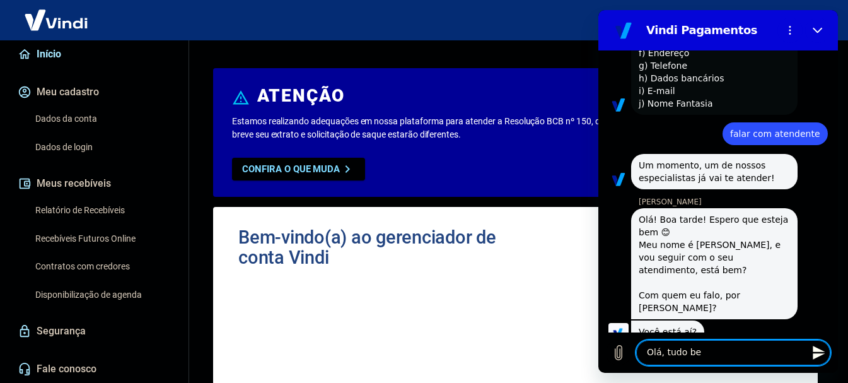
type textarea "Olá, tudo bem"
type textarea "x"
type textarea "Olá, tudo bem?"
type textarea "x"
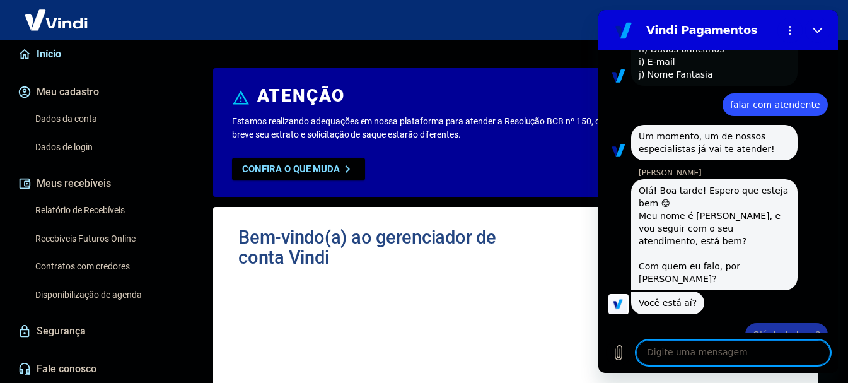
type textarea "x"
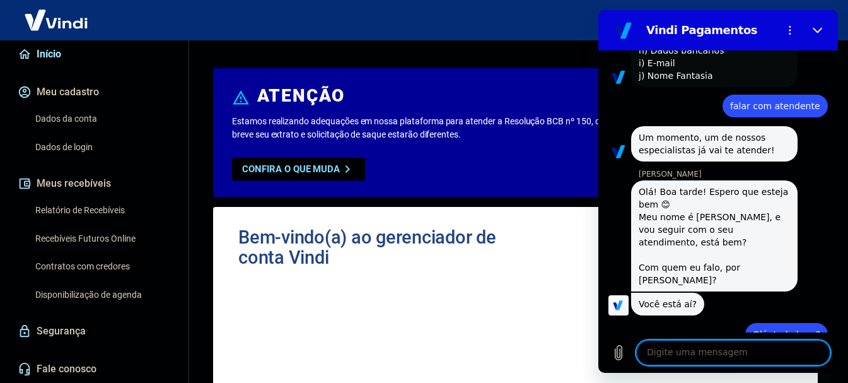
scroll to position [1261, 0]
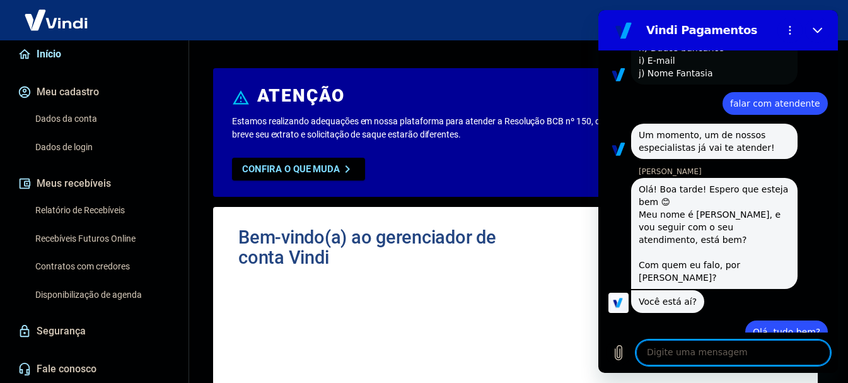
type textarea "R"
type textarea "x"
type textarea "Ra"
type textarea "x"
type textarea "Raf"
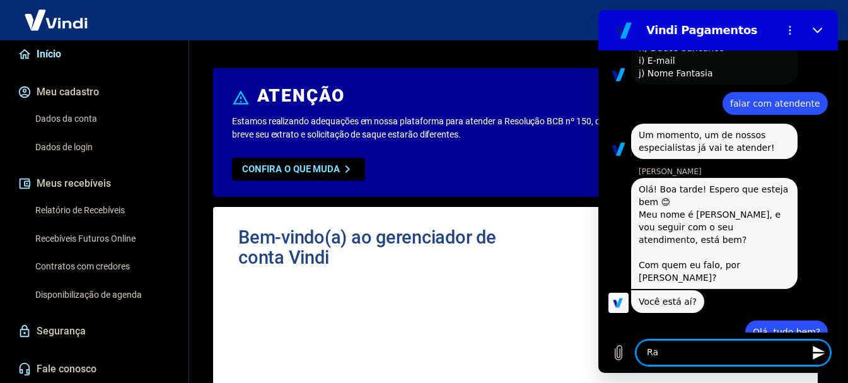
type textarea "x"
type textarea "Rafa"
type textarea "x"
type textarea "Rafae"
type textarea "x"
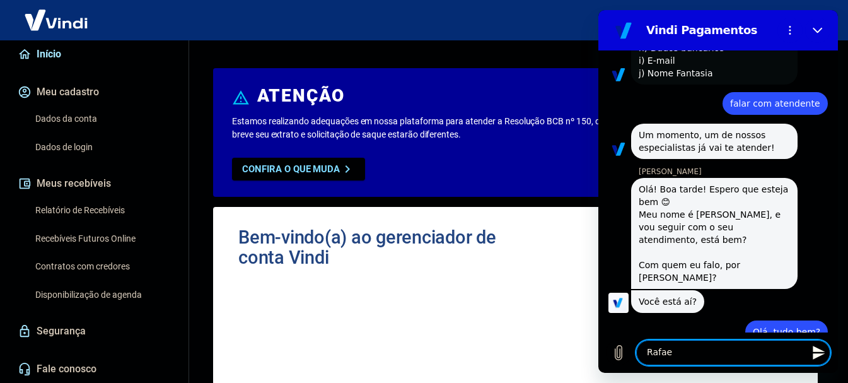
type textarea "Rafael"
type textarea "x"
type textarea "Rafaela"
type textarea "x"
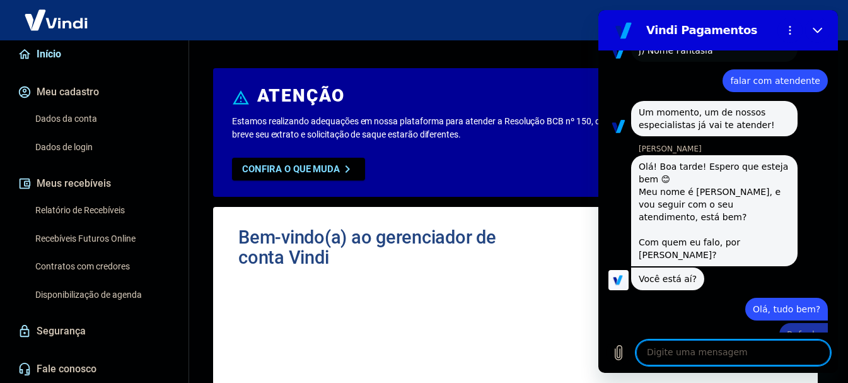
type textarea "x"
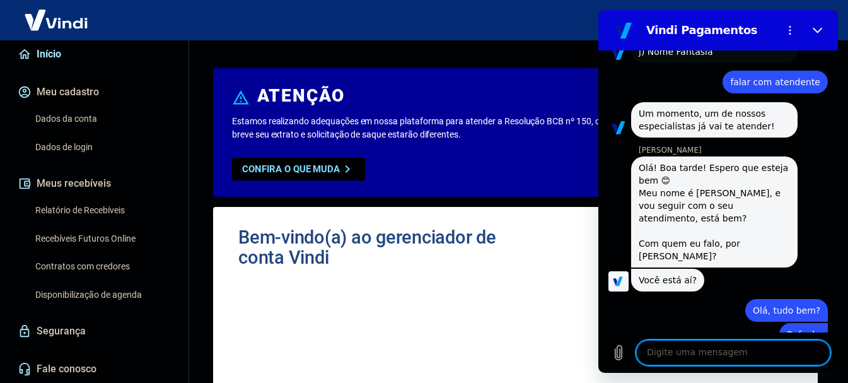
scroll to position [1285, 0]
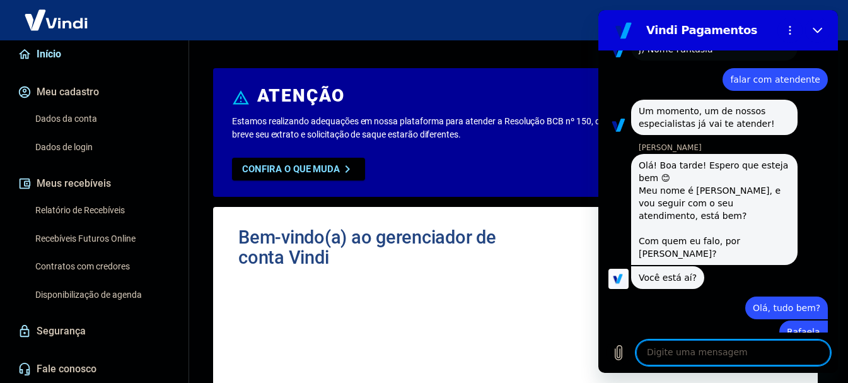
type textarea "E"
type textarea "x"
type textarea "Eu"
type textarea "x"
type textarea "Eu"
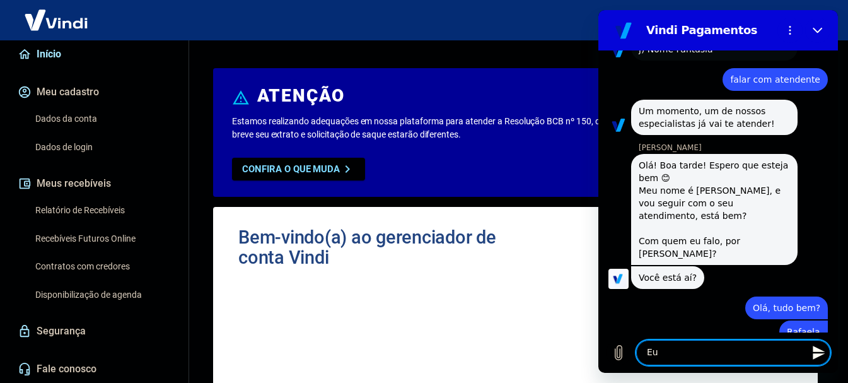
type textarea "x"
type textarea "Eu e"
type textarea "x"
type textarea "Eu es"
type textarea "x"
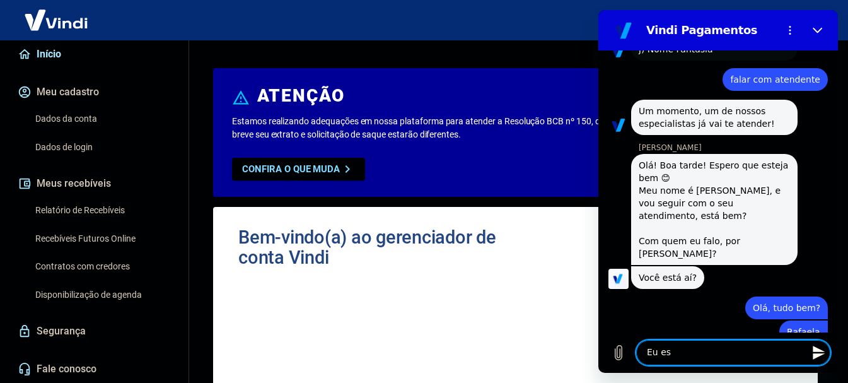
type textarea "Eu est"
type textarea "x"
type textarea "Eu esto"
type textarea "x"
type textarea "Eu estou"
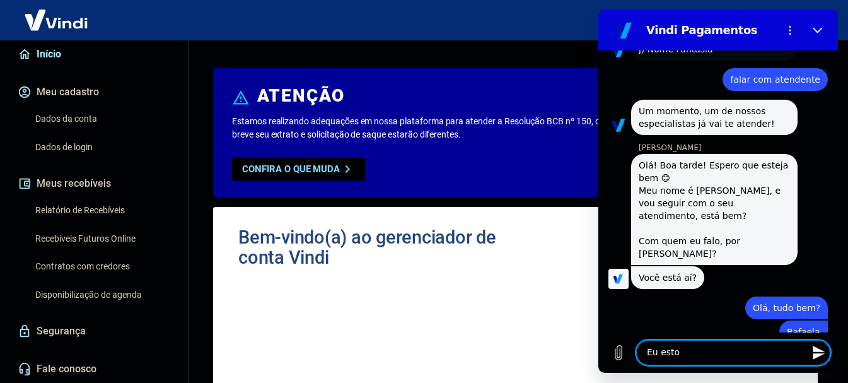
type textarea "x"
type textarea "Eu estou"
type textarea "x"
type textarea "Eu estou u"
type textarea "x"
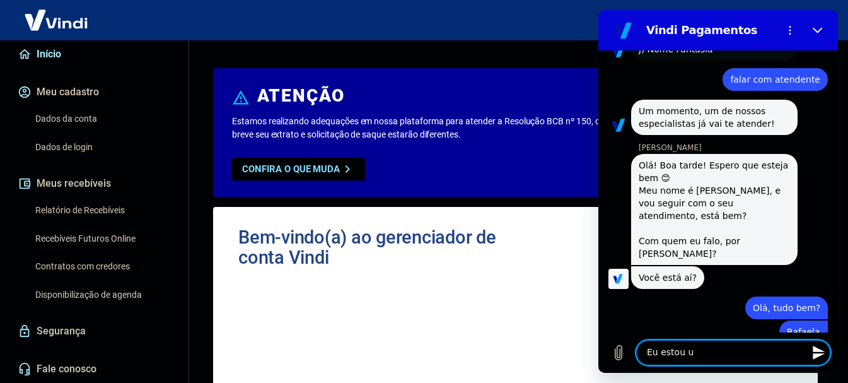
type textarea "Eu estou us"
type textarea "x"
type textarea "Eu estou usa"
type textarea "x"
type textarea "Eu estou usan"
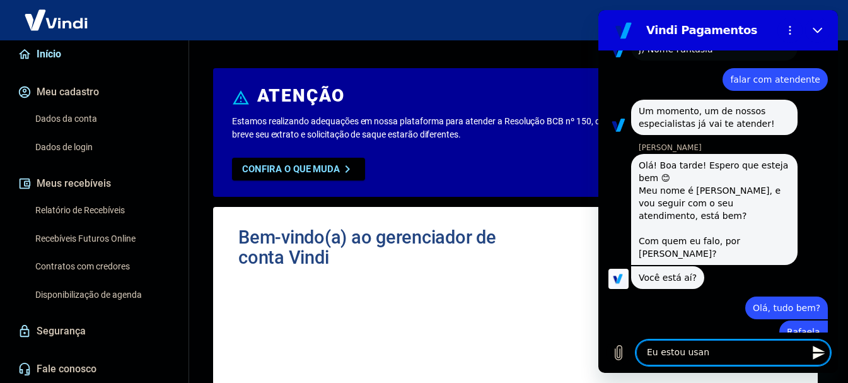
type textarea "x"
type textarea "Eu estou usand"
type textarea "x"
type textarea "Eu estou usando"
type textarea "x"
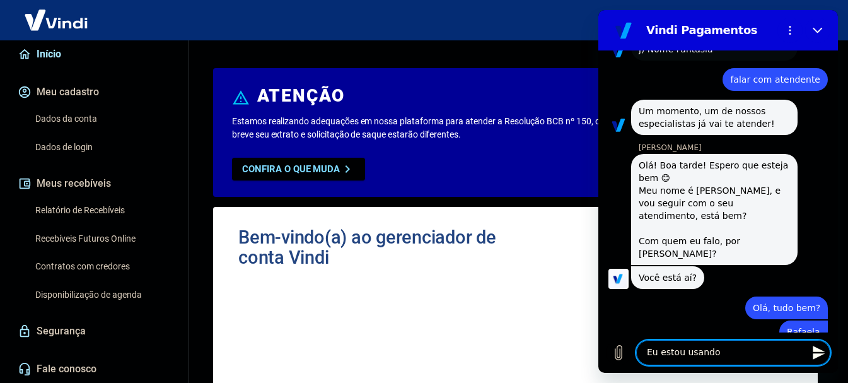
type textarea "Eu estou usando"
type textarea "x"
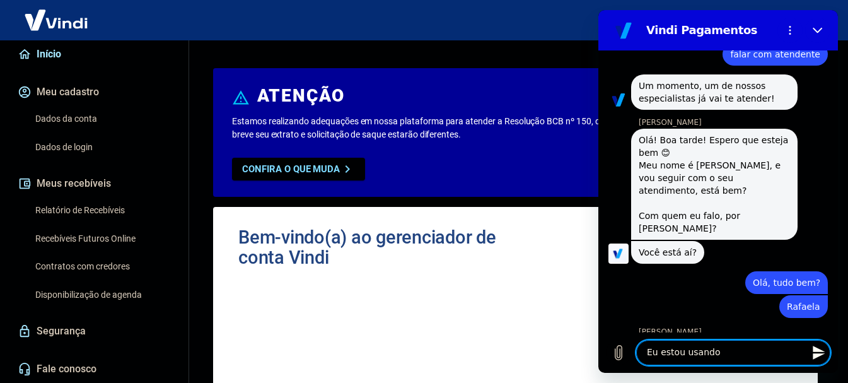
scroll to position [1309, 0]
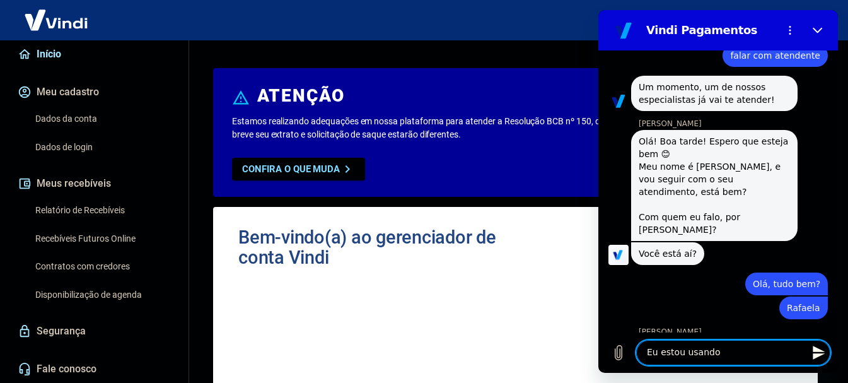
type textarea "Eu estou usando V"
type textarea "x"
type textarea "Eu estou usando Vi"
type textarea "x"
type textarea "Eu estou usando Vin"
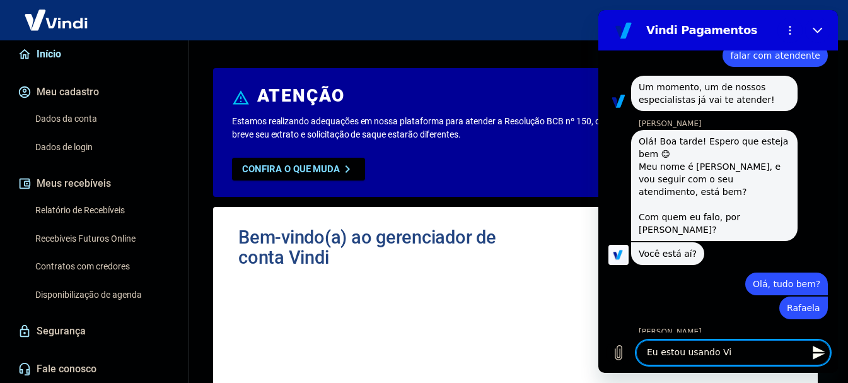
type textarea "x"
type textarea "Eu estou usando Vind"
type textarea "x"
type textarea "Eu estou usando Vindi"
type textarea "x"
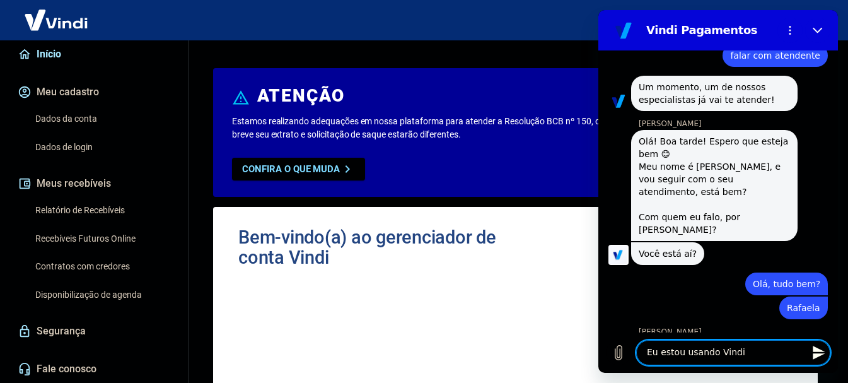
type textarea "Eu estou usando Vindi"
type textarea "x"
type textarea "Eu estou usando Vindi P"
type textarea "x"
type textarea "Eu estou usando Vindi Pa"
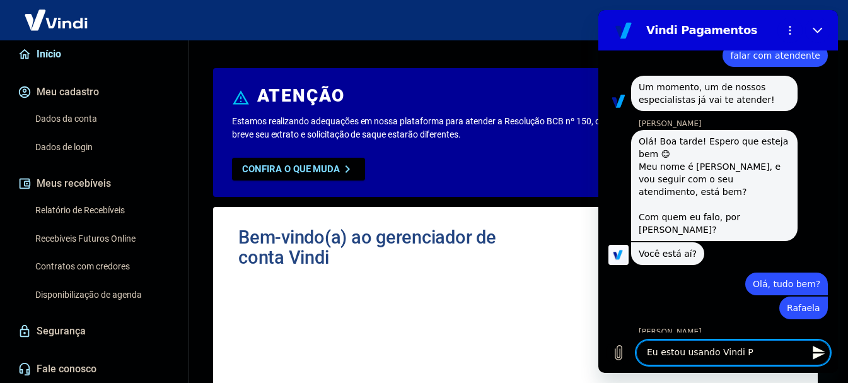
type textarea "x"
type textarea "Eu estou usando Vindi Pag"
type textarea "x"
type textarea "Eu estou usando Vindi Paga"
type textarea "x"
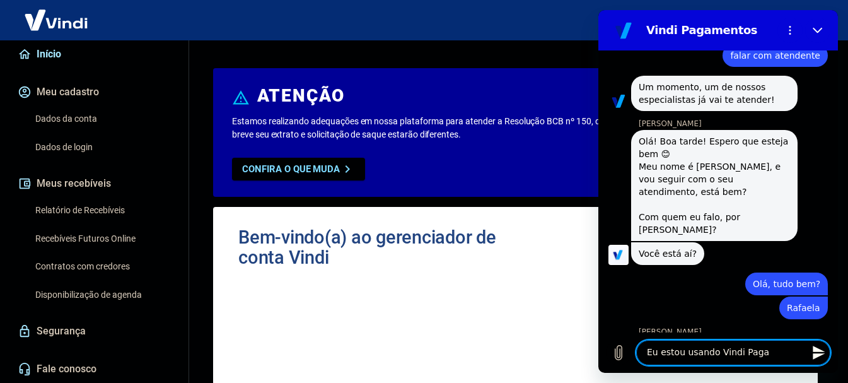
type textarea "Eu estou usando Vindi Pagam"
type textarea "x"
type textarea "Eu estou usando Vindi Pagame"
type textarea "x"
type textarea "Eu estou usando Vindi Pagamen"
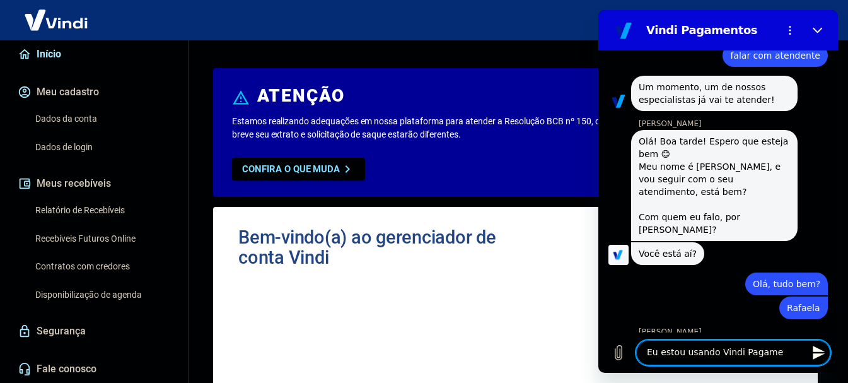
type textarea "x"
type textarea "Eu estou usando Vindi Pagament"
type textarea "x"
type textarea "Eu estou usando Vindi Pagamento"
type textarea "x"
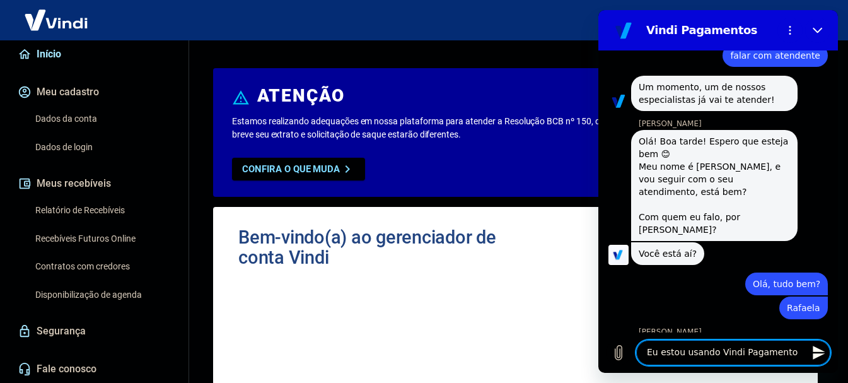
type textarea "Eu estou usando Vindi Pagamentos"
type textarea "x"
type textarea "Eu estou usando Vindi Pagamentos"
type textarea "x"
type textarea "Eu estou usando Vindi Pagamentos p"
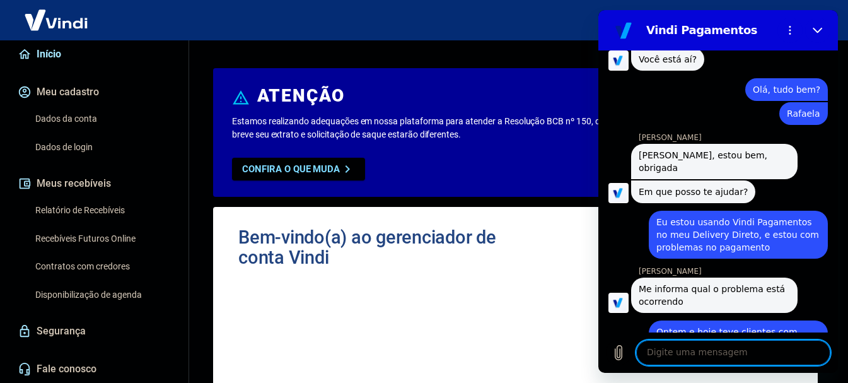
scroll to position [1557, 0]
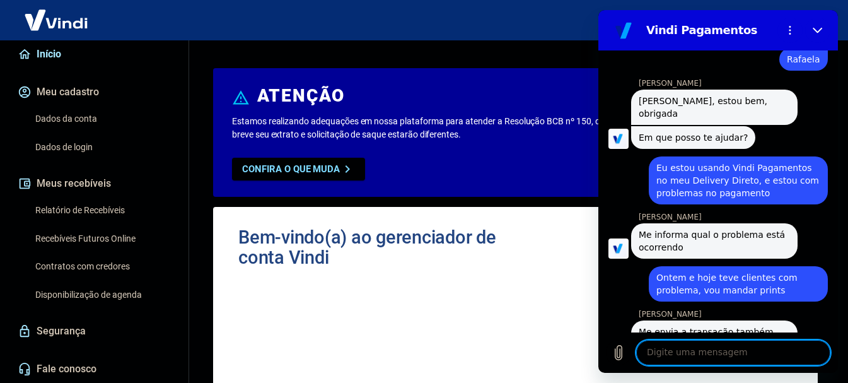
click at [703, 358] on textarea at bounding box center [733, 352] width 194 height 25
click at [625, 351] on icon "Carregar arquivo" at bounding box center [618, 352] width 15 height 15
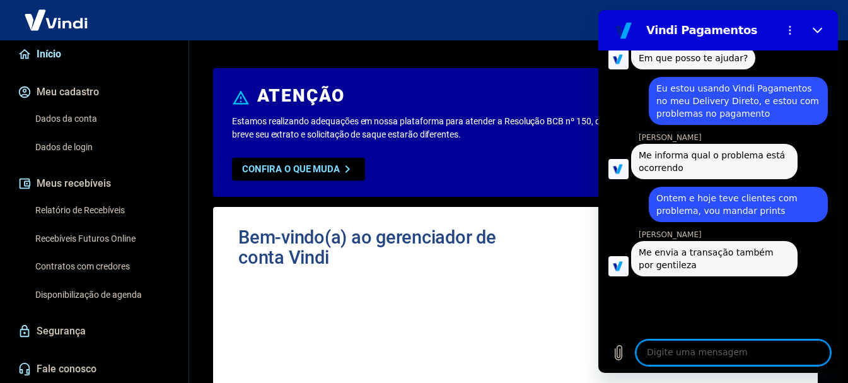
scroll to position [1636, 0]
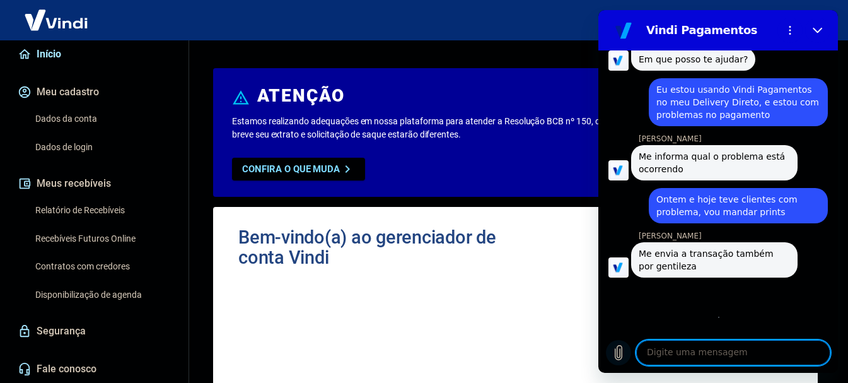
click at [621, 352] on icon "Carregar arquivo" at bounding box center [618, 352] width 15 height 15
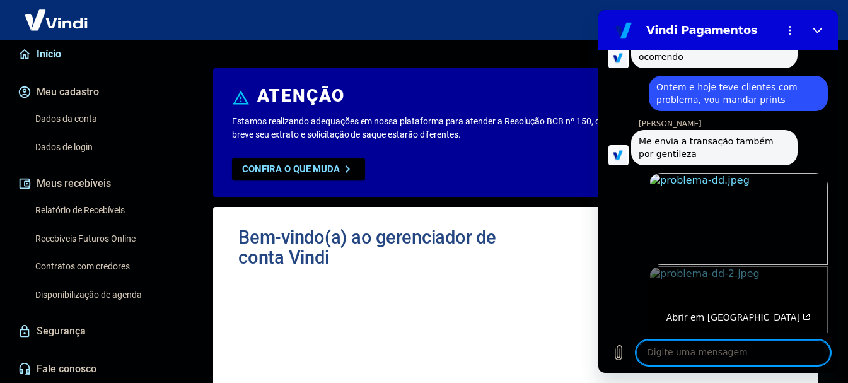
scroll to position [1750, 0]
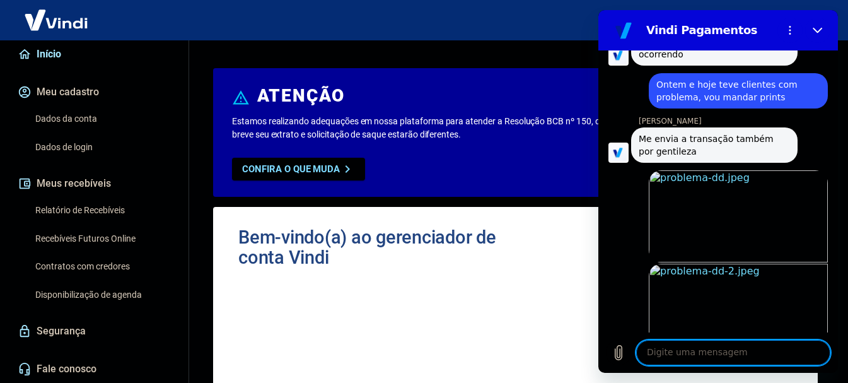
click at [704, 352] on textarea at bounding box center [733, 352] width 194 height 25
click at [703, 354] on textarea at bounding box center [733, 352] width 194 height 25
click at [773, 293] on link "Abrir em nova aba" at bounding box center [738, 310] width 179 height 92
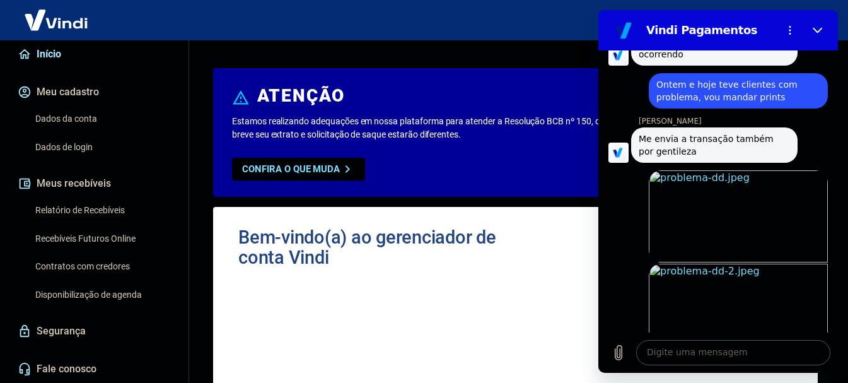
click at [689, 354] on textarea at bounding box center [733, 352] width 194 height 25
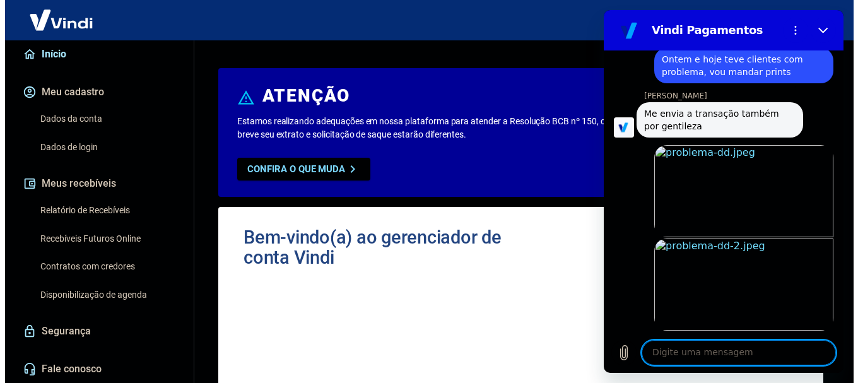
scroll to position [1774, 0]
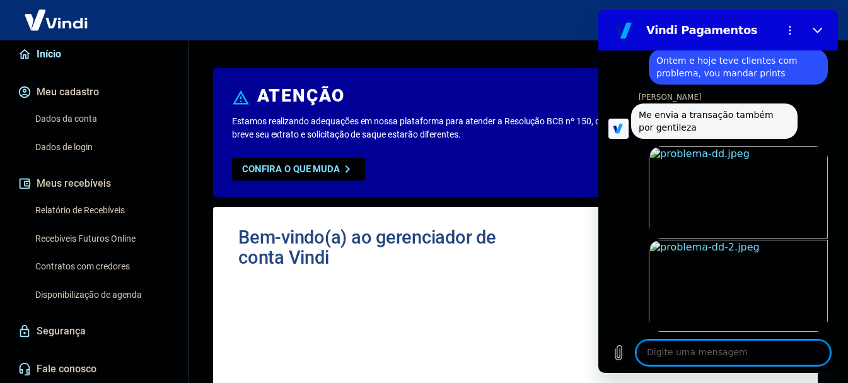
click at [79, 212] on link "Relatório de Recebíveis" at bounding box center [101, 210] width 143 height 26
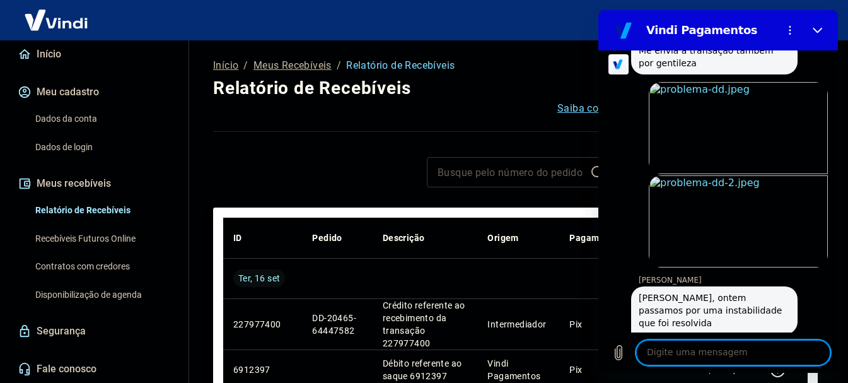
scroll to position [1841, 0]
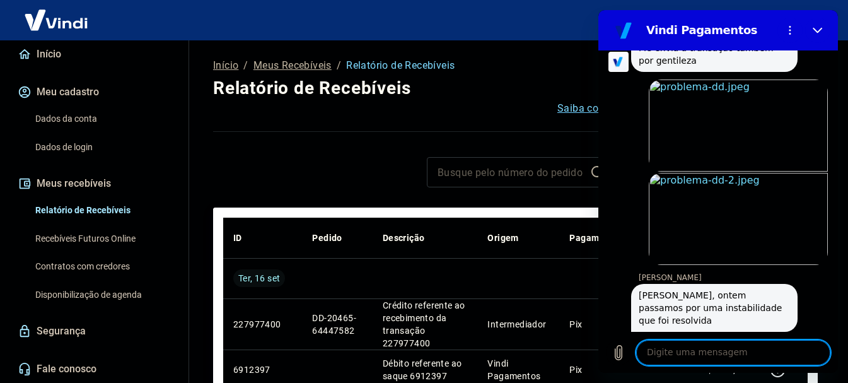
click at [682, 349] on textarea at bounding box center [733, 352] width 194 height 25
click at [738, 359] on textarea "Então, hoje foi" at bounding box center [733, 352] width 194 height 25
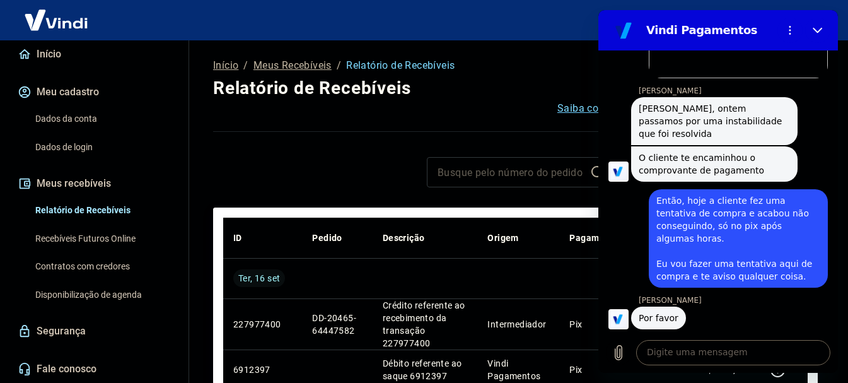
scroll to position [2030, 0]
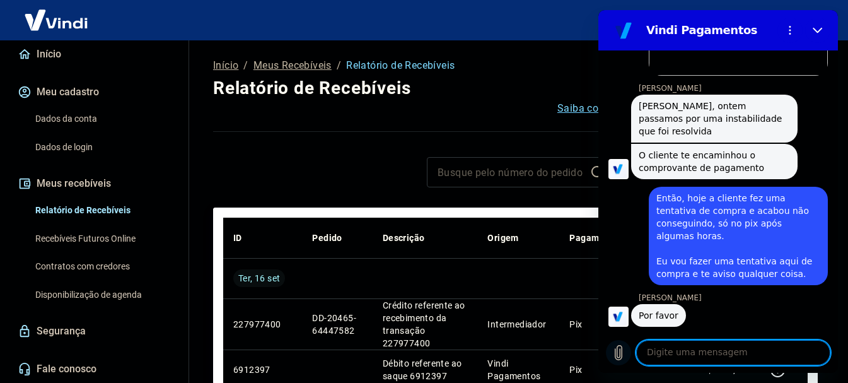
click at [626, 351] on button "Carregar arquivo" at bounding box center [618, 352] width 25 height 25
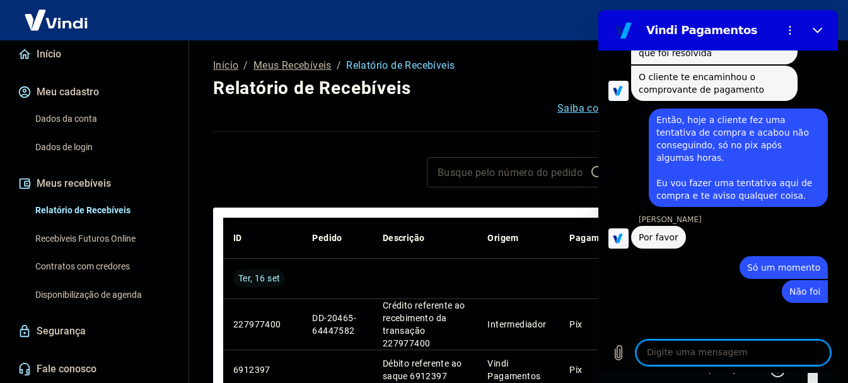
click at [682, 348] on textarea at bounding box center [733, 352] width 194 height 25
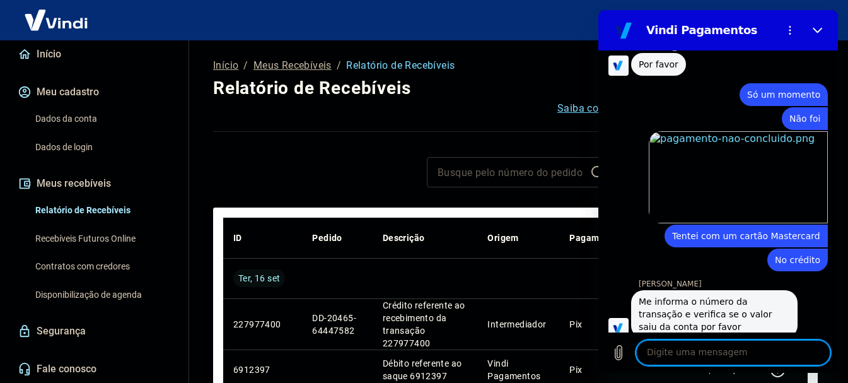
scroll to position [2336, 0]
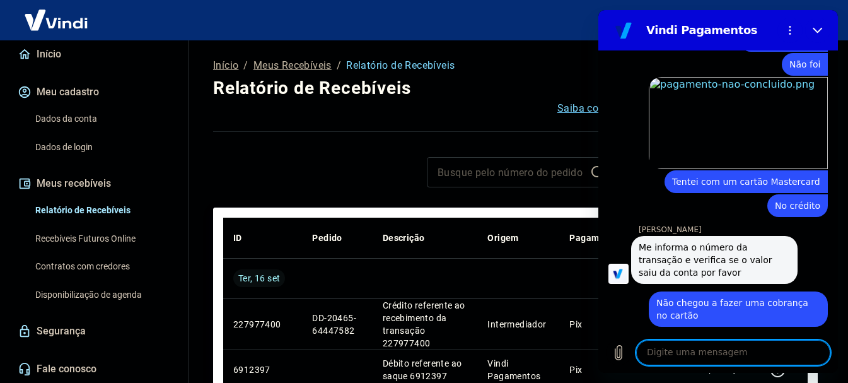
click at [714, 347] on textarea at bounding box center [733, 352] width 194 height 25
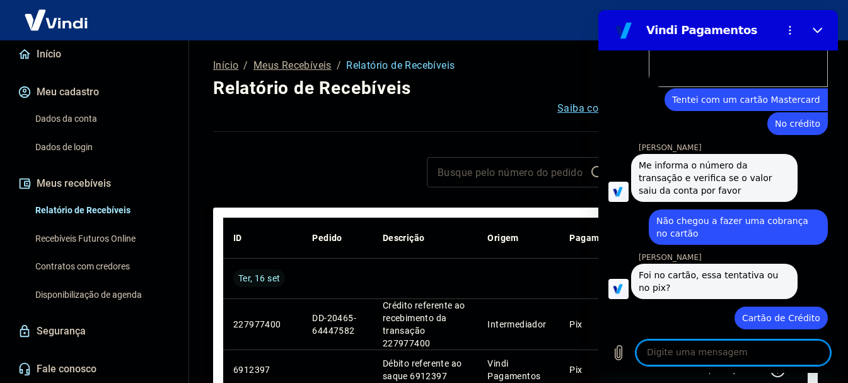
scroll to position [2420, 0]
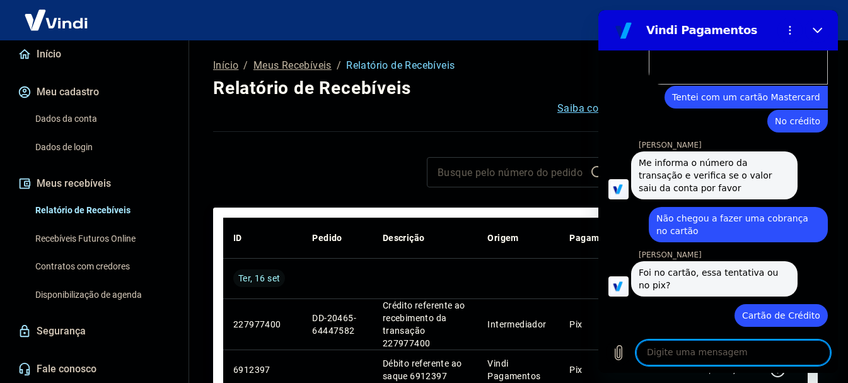
click at [726, 352] on textarea at bounding box center [733, 352] width 194 height 25
paste textarea "https://deliverydireto.com.br/queropapa/queropapa?dd=menu"
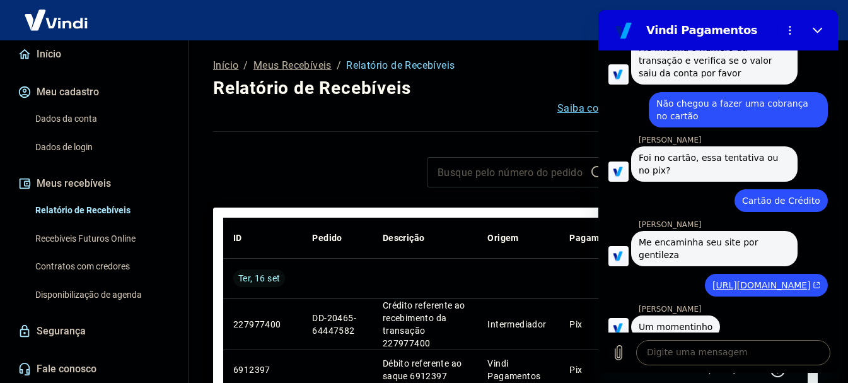
scroll to position [2614, 0]
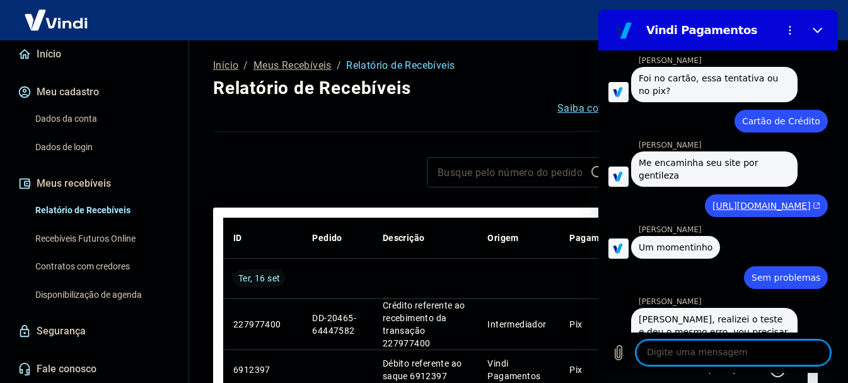
click at [723, 353] on textarea at bounding box center [733, 352] width 194 height 25
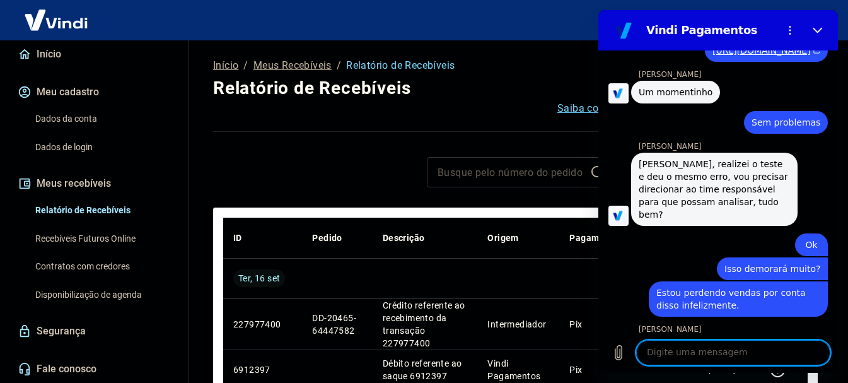
scroll to position [2772, 0]
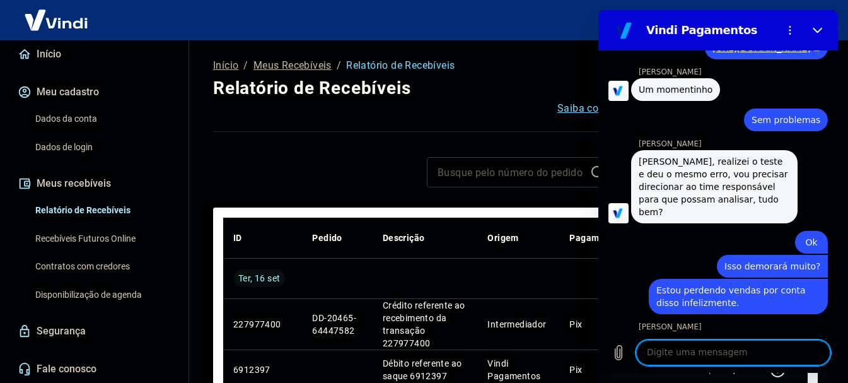
click at [701, 358] on textarea at bounding box center [733, 352] width 194 height 25
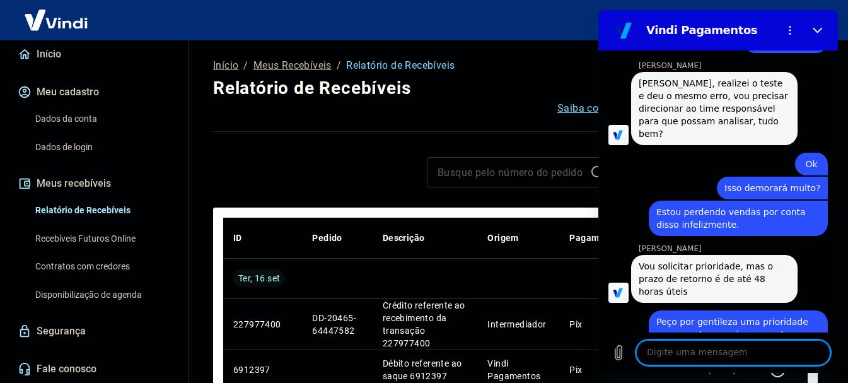
scroll to position [2853, 0]
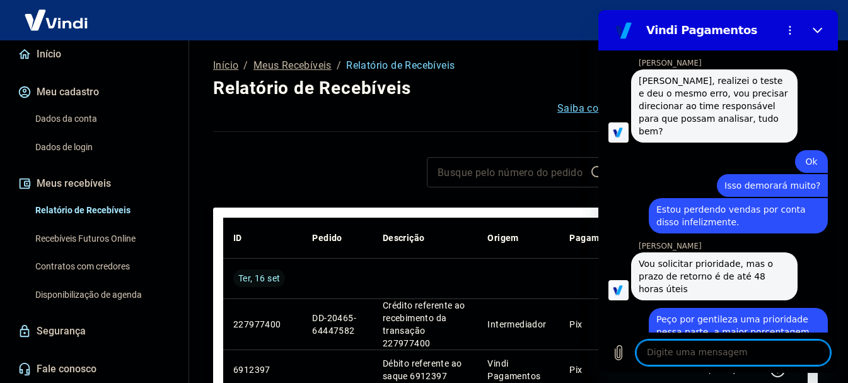
click at [759, 357] on textarea at bounding box center [733, 352] width 194 height 25
click at [694, 359] on textarea at bounding box center [733, 352] width 194 height 25
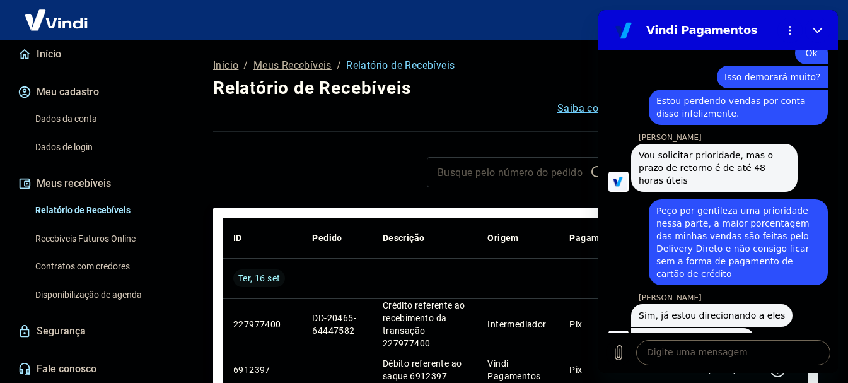
scroll to position [3028, 0]
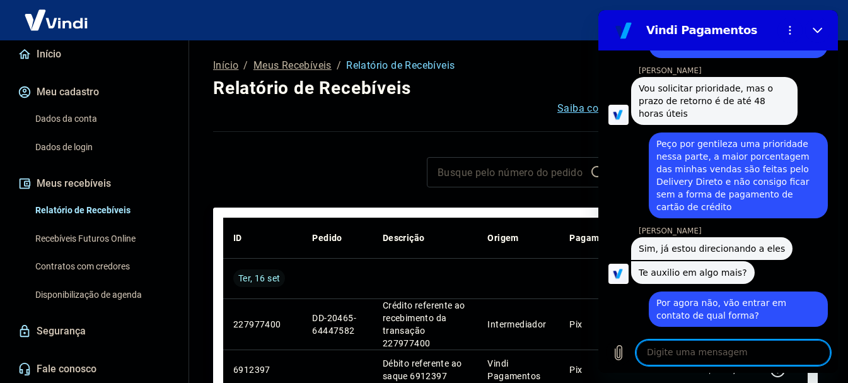
click at [685, 346] on textarea at bounding box center [733, 352] width 194 height 25
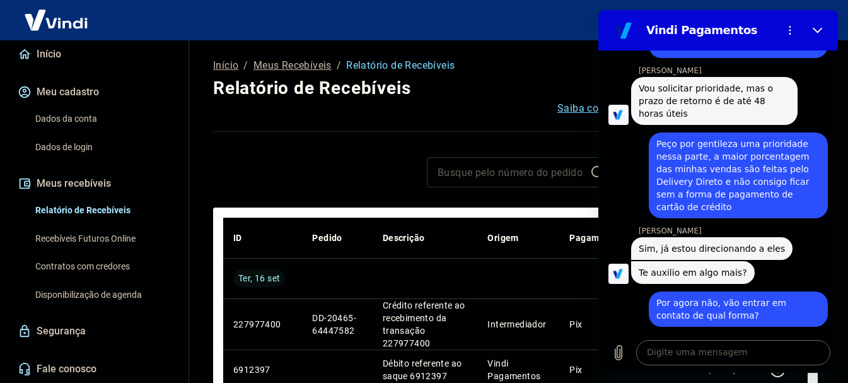
drag, startPoint x: 701, startPoint y: 310, endPoint x: 640, endPoint y: 285, distance: 65.9
click at [640, 351] on div "Através do seu e-mail queropapacomidinhassaudaveis@gmail.com" at bounding box center [714, 370] width 151 height 38
copy div "Através do seu e-mail queropapacomidinhassaudaveis@gmail.com"
click at [706, 355] on textarea at bounding box center [733, 352] width 194 height 25
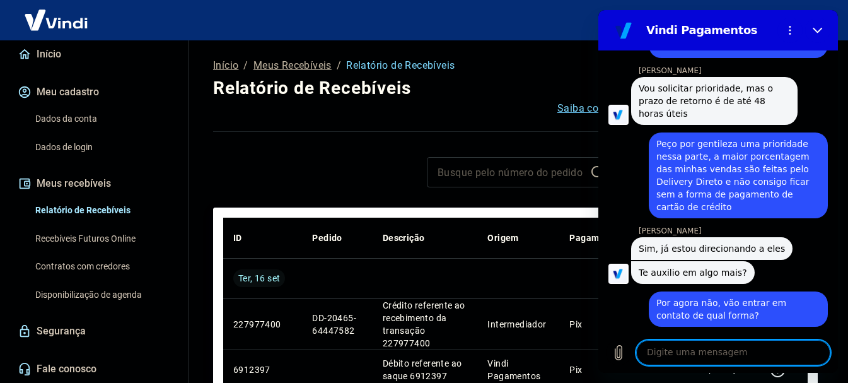
scroll to position [3177, 0]
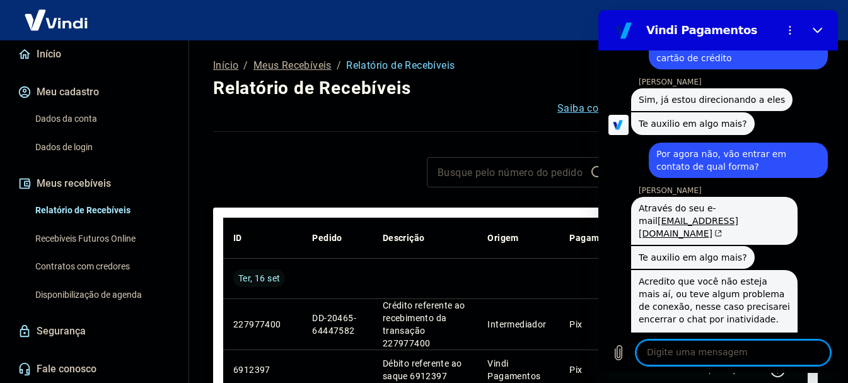
click at [706, 354] on textarea at bounding box center [733, 352] width 194 height 25
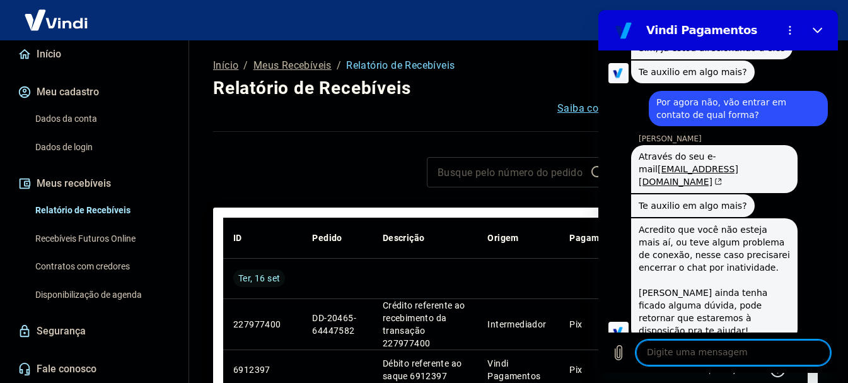
scroll to position [3231, 0]
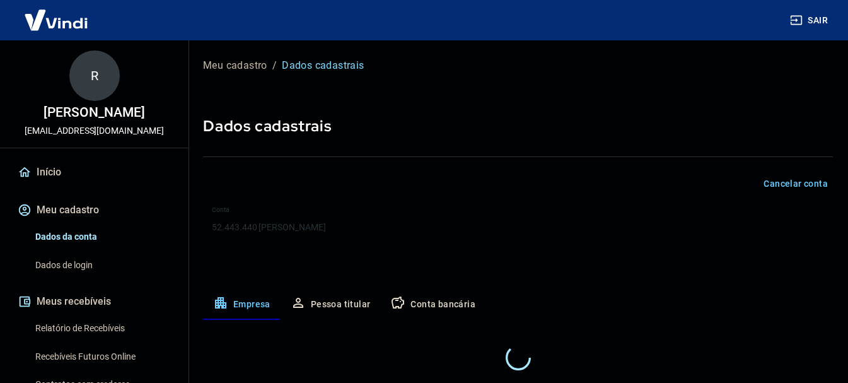
select select "RJ"
select select "business"
